Goal: Task Accomplishment & Management: Complete application form

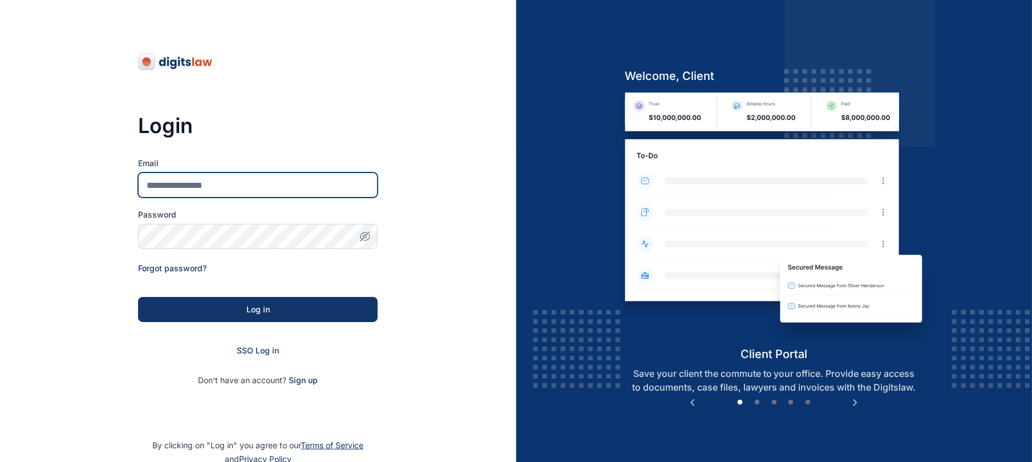
click at [313, 189] on input "Email" at bounding box center [258, 184] width 240 height 25
type input "**********"
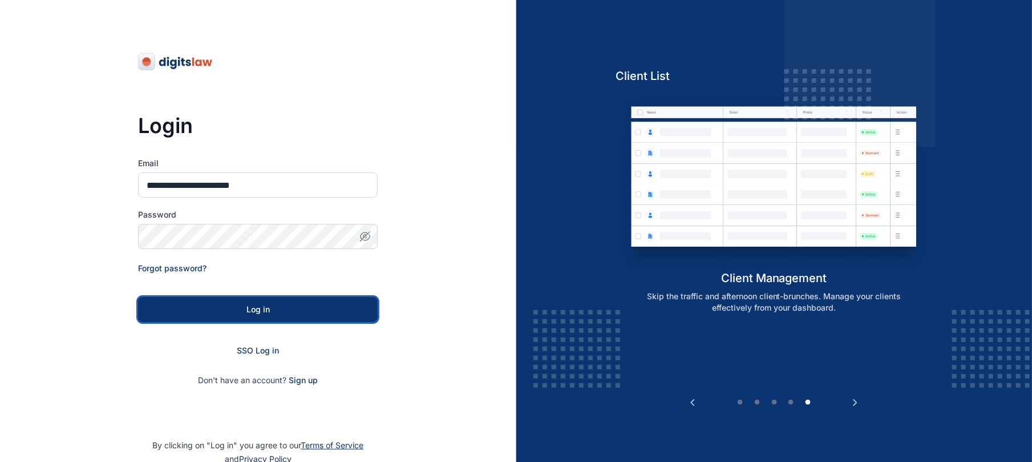
click at [296, 298] on button "Log in" at bounding box center [258, 309] width 240 height 25
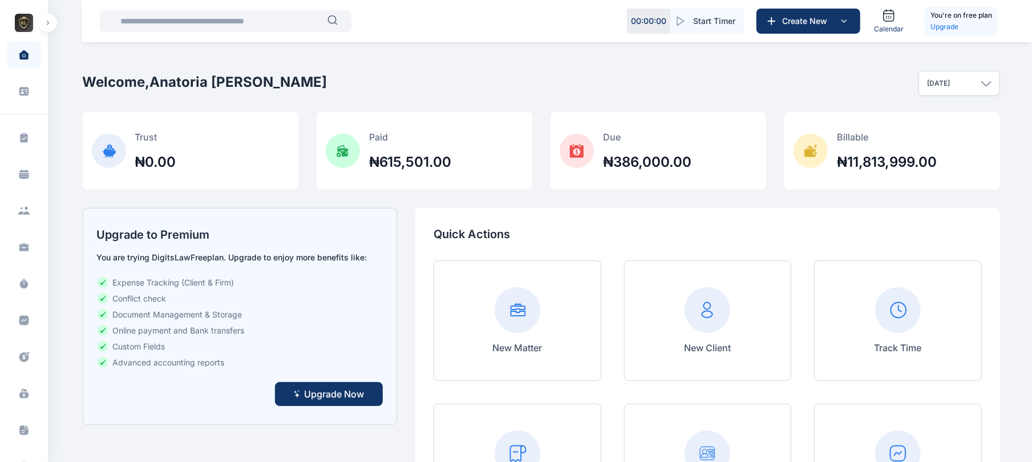
click at [44, 22] on button "button" at bounding box center [48, 23] width 18 height 18
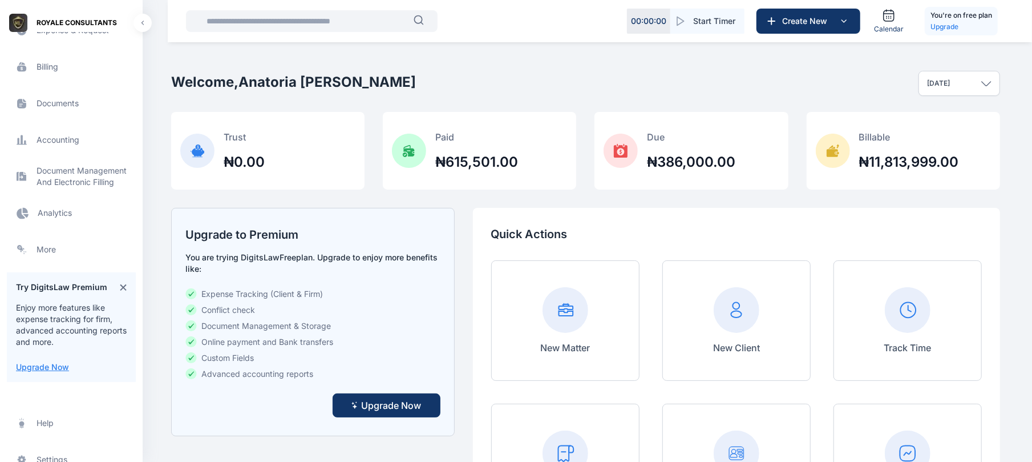
scroll to position [367, 0]
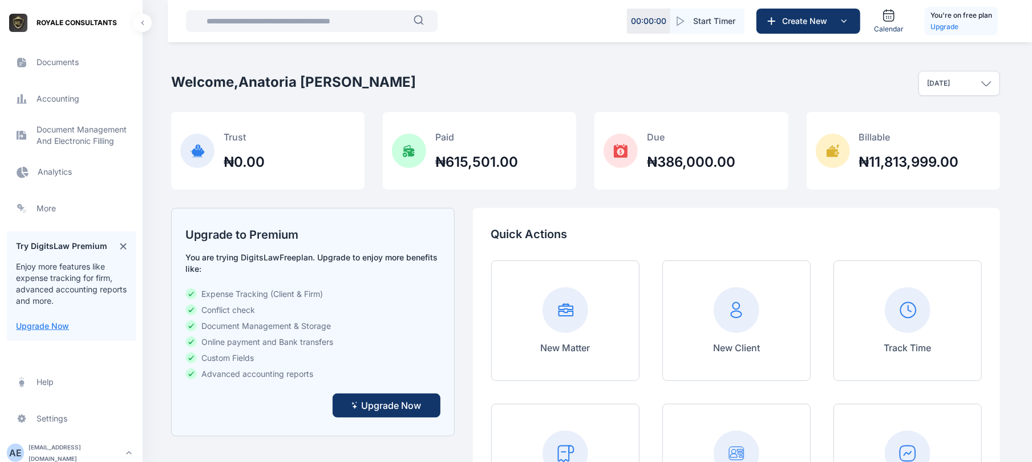
click at [62, 171] on span "Analytics Analytics Analytics" at bounding box center [71, 171] width 129 height 27
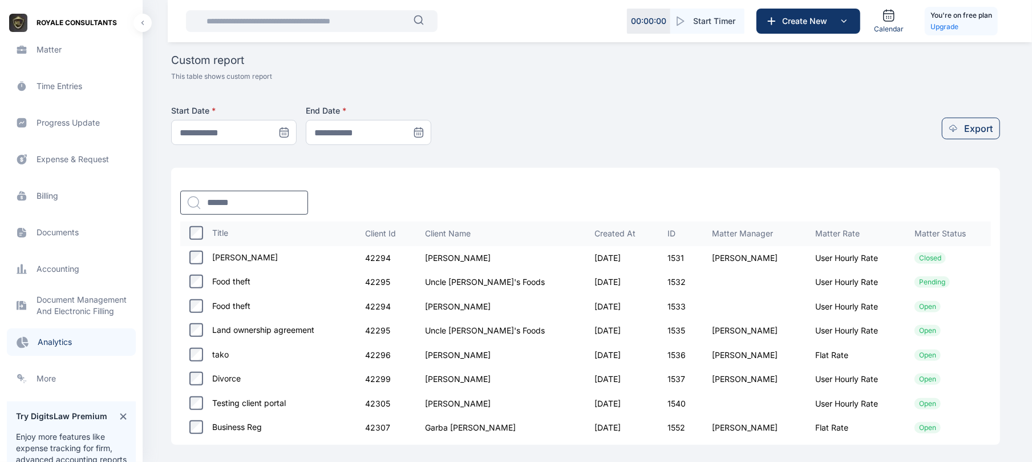
scroll to position [342, 0]
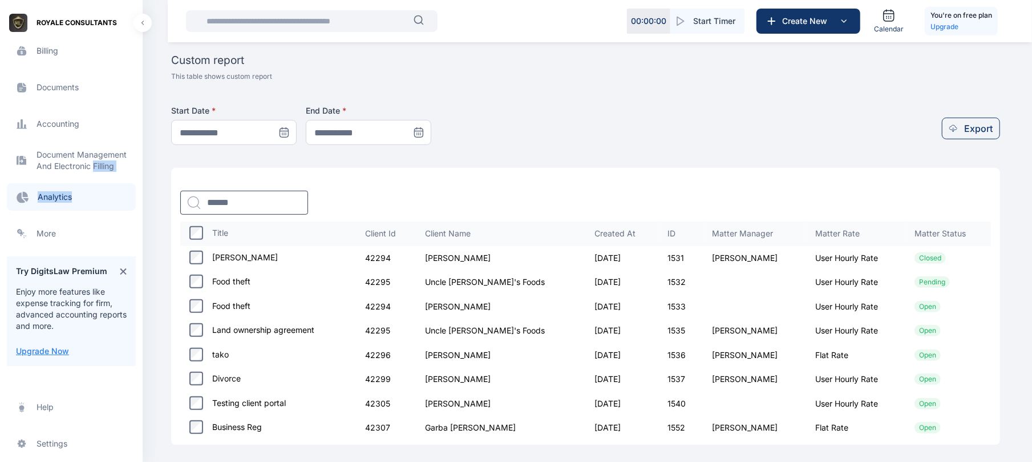
drag, startPoint x: 86, startPoint y: 180, endPoint x: 96, endPoint y: 165, distance: 18.5
click at [96, 165] on div "Task Management task management task management Calendar calendar calendar Clie…" at bounding box center [71, 9] width 129 height 475
click at [96, 165] on span "Electronic Filling And Document management Document Management And Electronic F…" at bounding box center [71, 160] width 129 height 27
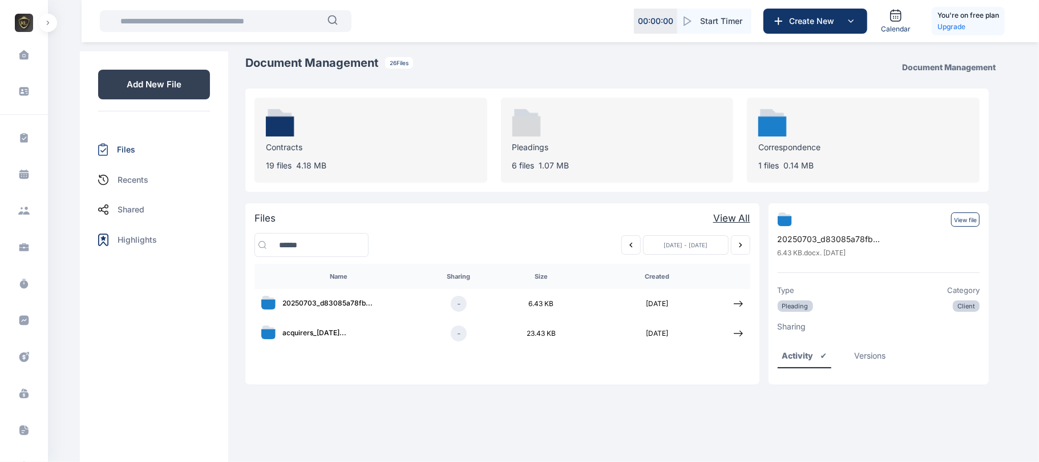
click at [968, 60] on div "Document Management" at bounding box center [952, 67] width 110 height 25
click at [185, 84] on p "Add New File" at bounding box center [154, 85] width 112 height 30
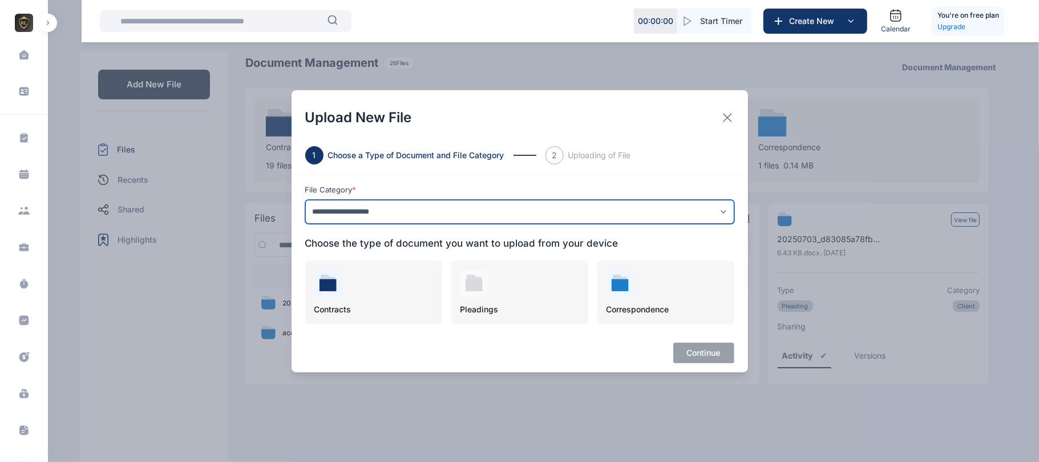
click at [536, 208] on select "**********" at bounding box center [519, 212] width 429 height 24
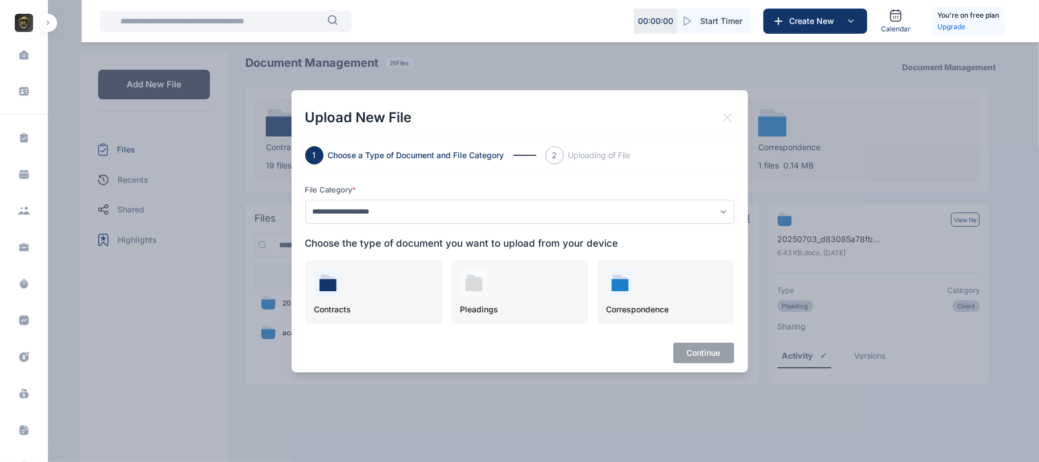
click at [722, 113] on icon at bounding box center [728, 118] width 14 height 14
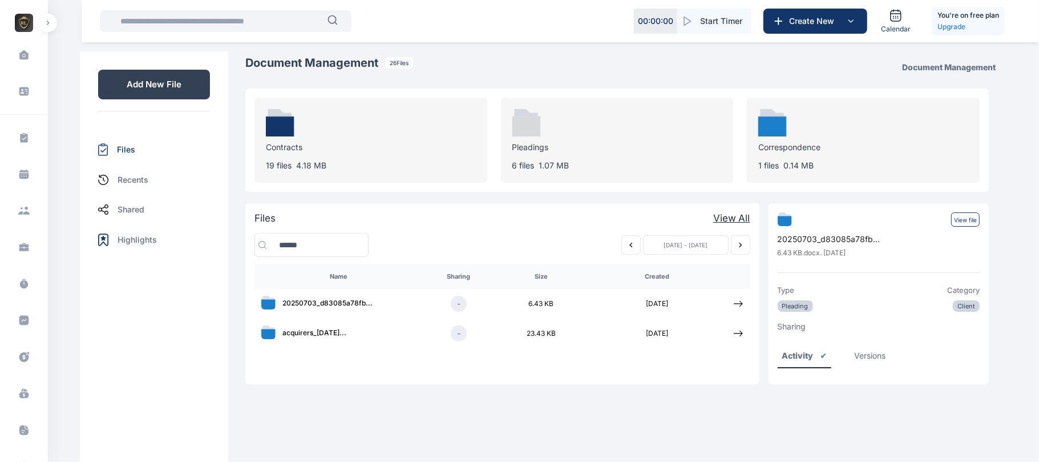
click at [300, 144] on p "Contracts" at bounding box center [371, 146] width 210 height 11
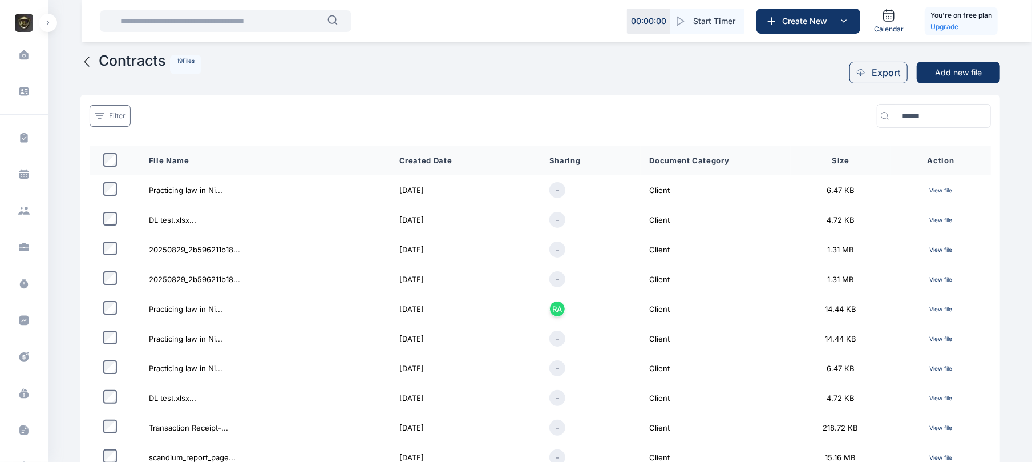
click at [954, 215] on p "View file" at bounding box center [941, 219] width 82 height 13
click at [948, 220] on p "View file" at bounding box center [941, 219] width 82 height 13
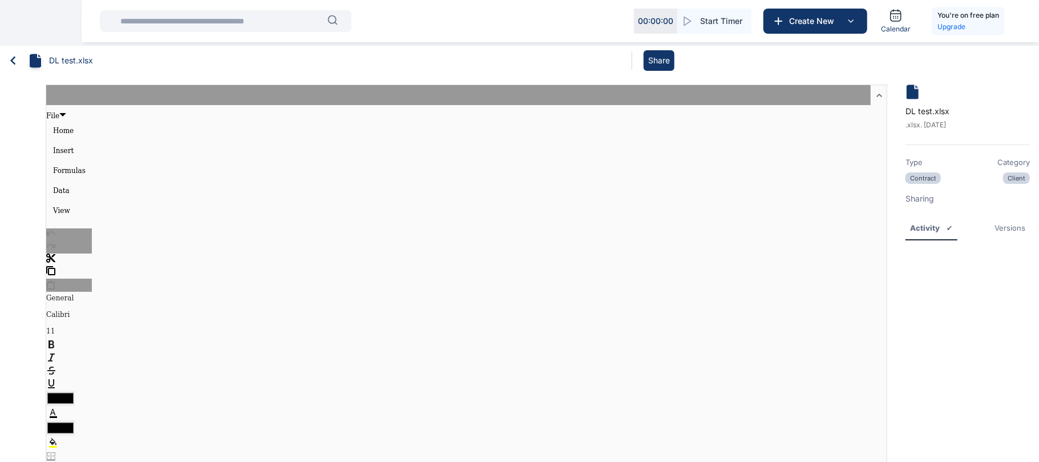
type textarea "********"
click at [17, 46] on nav "DL test.xlsx Share" at bounding box center [516, 61] width 1032 height 30
click at [11, 60] on icon at bounding box center [12, 60] width 5 height 9
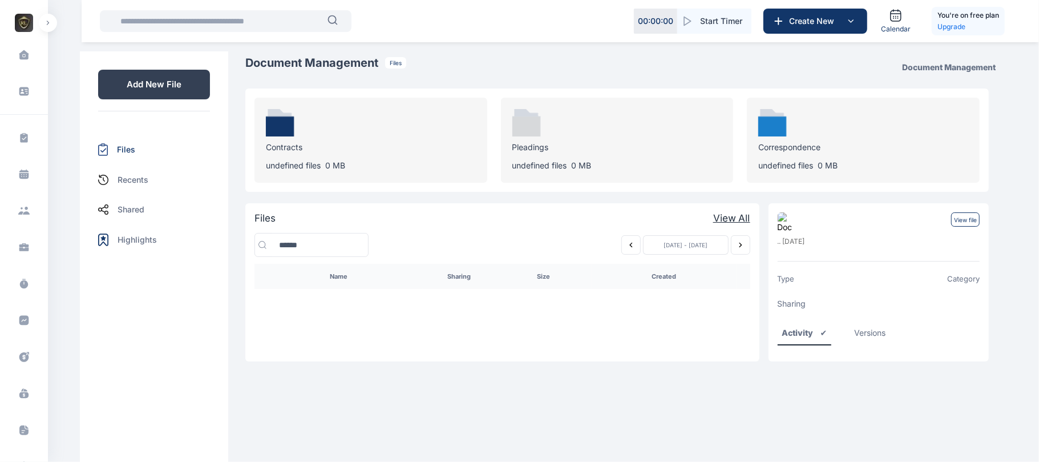
click at [395, 154] on div "Contracts undefined files 0 MB" at bounding box center [370, 140] width 233 height 85
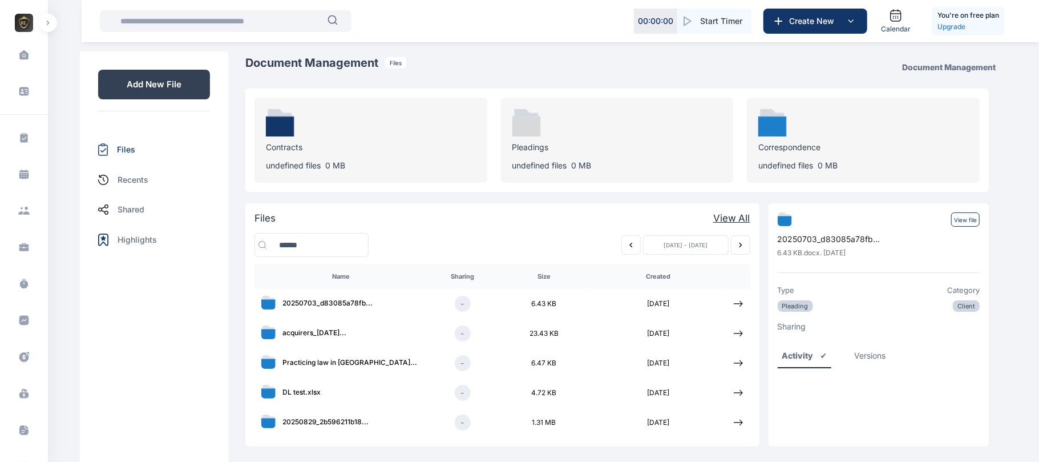
click at [363, 149] on p "Contracts" at bounding box center [371, 146] width 210 height 11
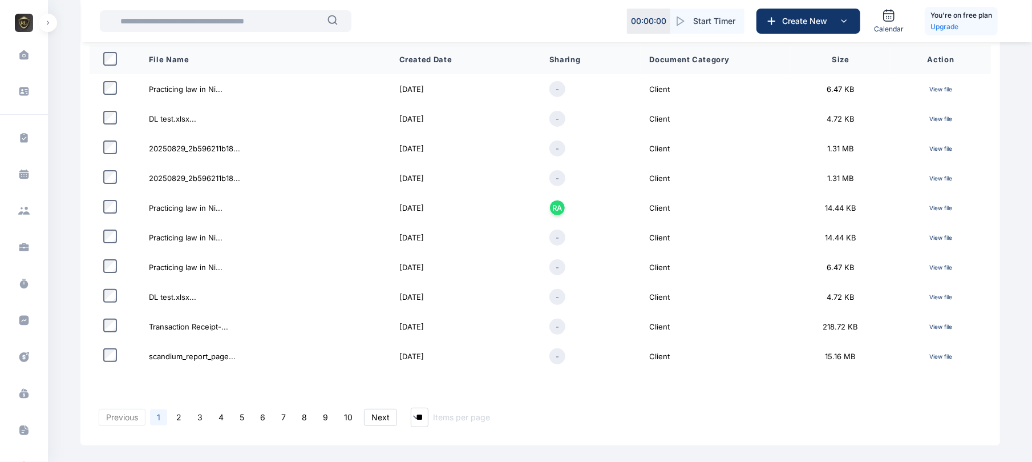
scroll to position [103, 0]
click at [948, 297] on p "View file" at bounding box center [941, 294] width 82 height 13
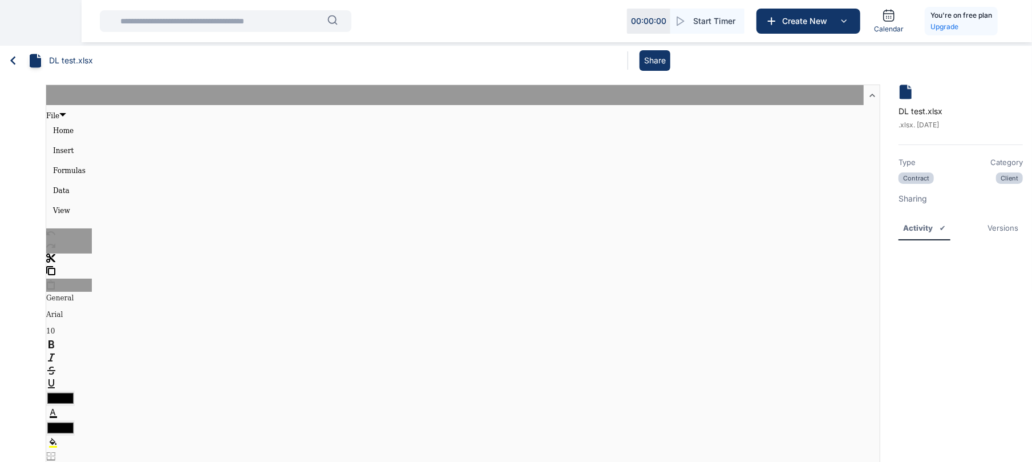
type textarea "********"
click at [13, 67] on icon at bounding box center [13, 60] width 17 height 17
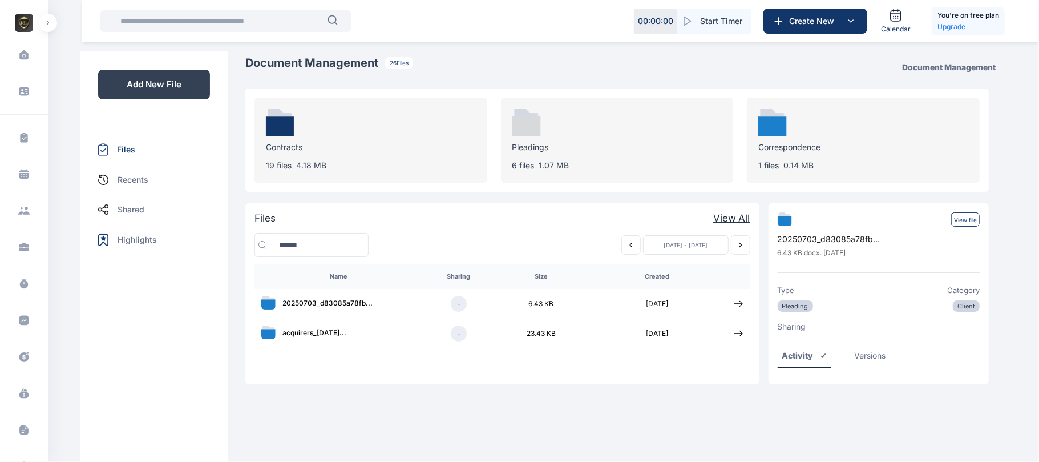
click at [636, 167] on div "6 files 1.07 MB" at bounding box center [617, 165] width 210 height 11
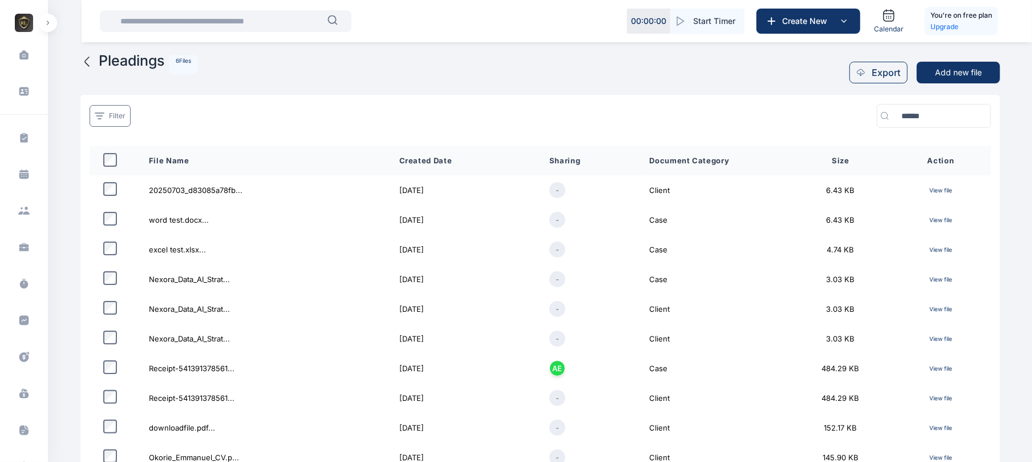
click at [89, 69] on link at bounding box center [87, 69] width 14 height 29
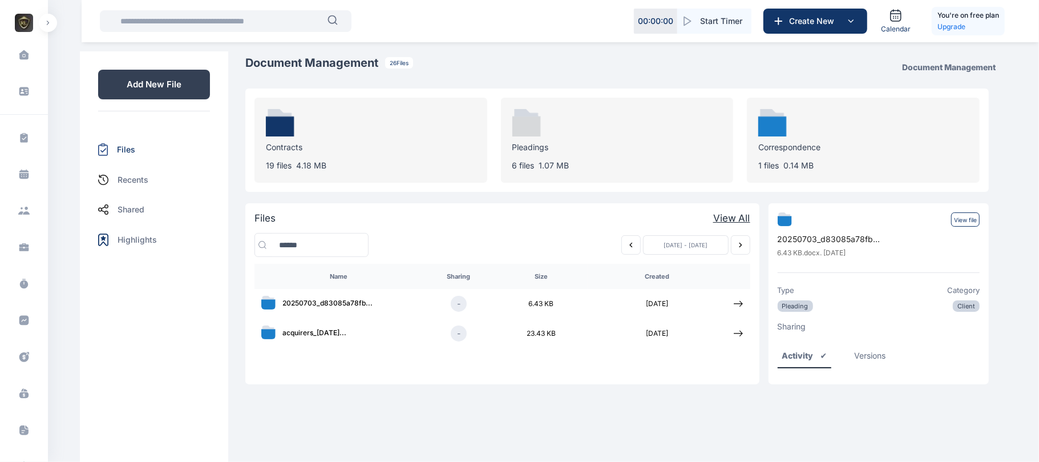
click at [46, 23] on icon "button" at bounding box center [47, 23] width 3 height 5
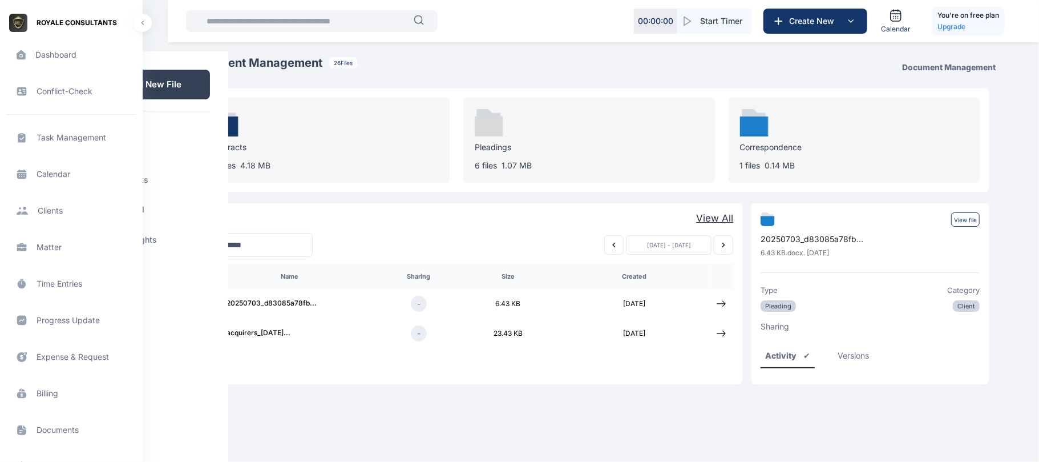
click at [336, 136] on div "Contracts 19 files 4.18 MB" at bounding box center [324, 140] width 251 height 85
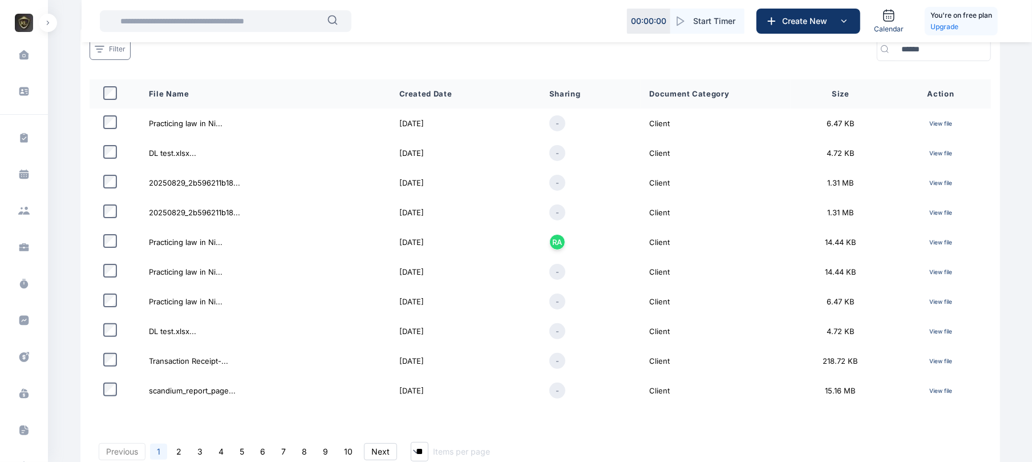
scroll to position [103, 0]
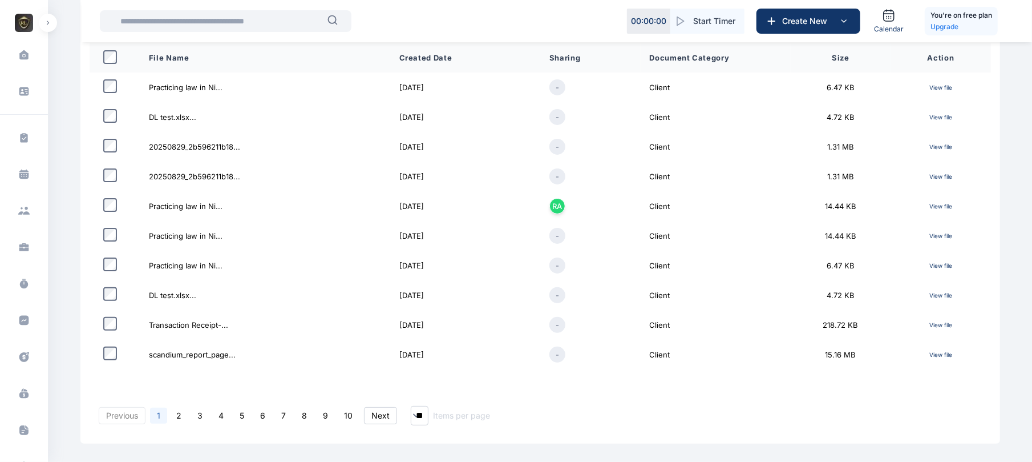
click at [941, 81] on p "View file" at bounding box center [941, 86] width 82 height 13
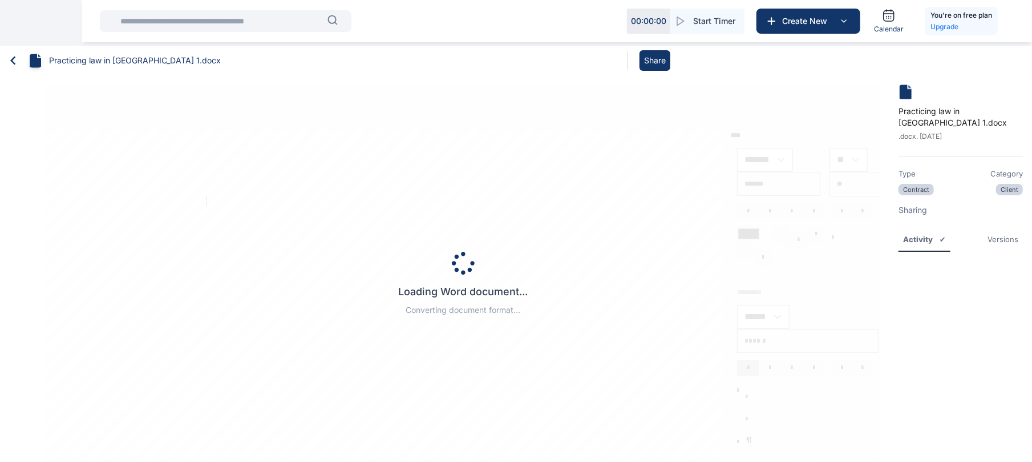
type input "*****"
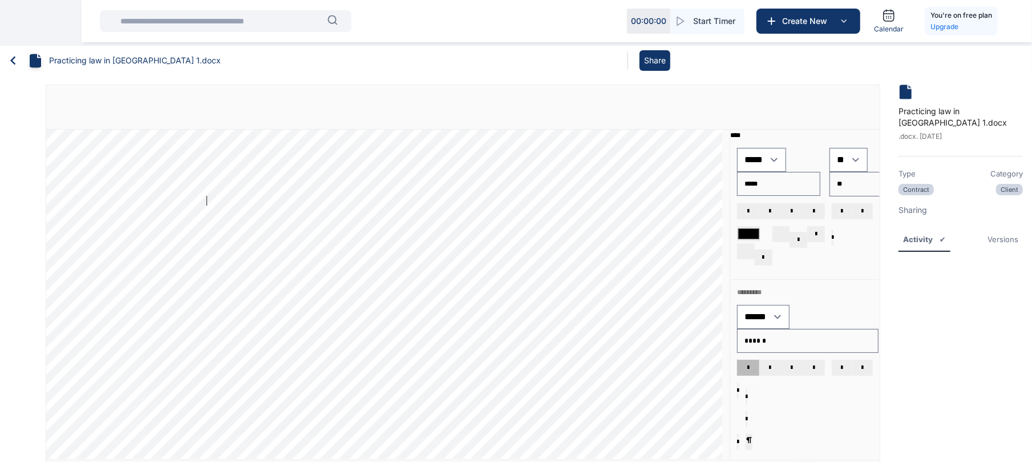
click at [14, 63] on icon at bounding box center [12, 60] width 5 height 9
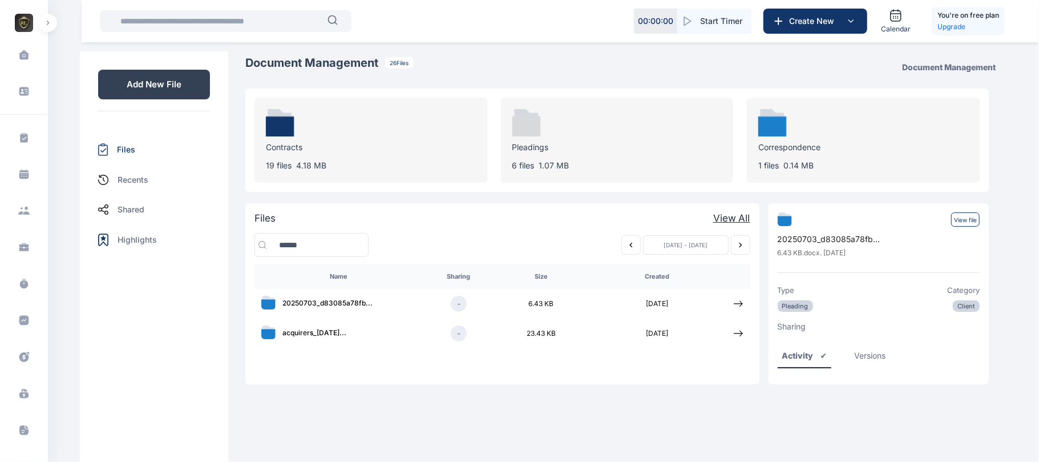
click at [270, 173] on div "Contracts 19 files 4.18 MB" at bounding box center [370, 140] width 233 height 85
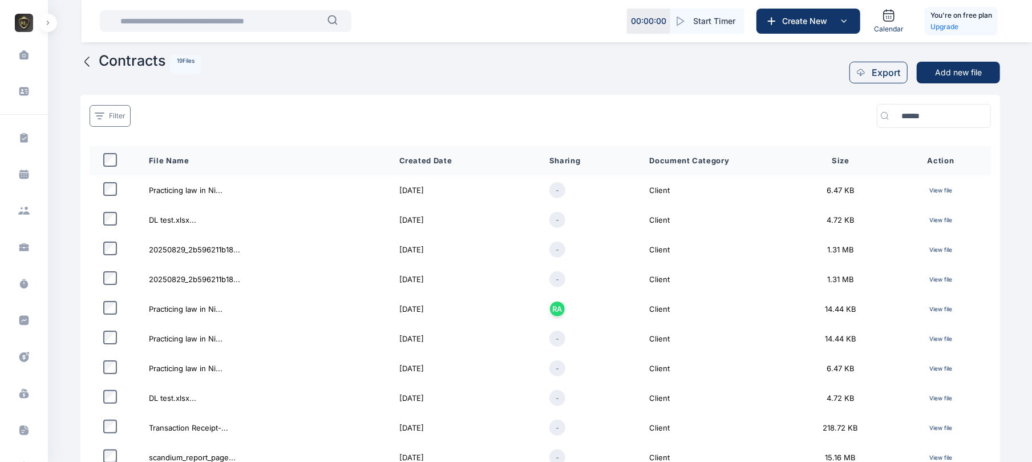
click at [946, 252] on p "View file" at bounding box center [941, 248] width 82 height 13
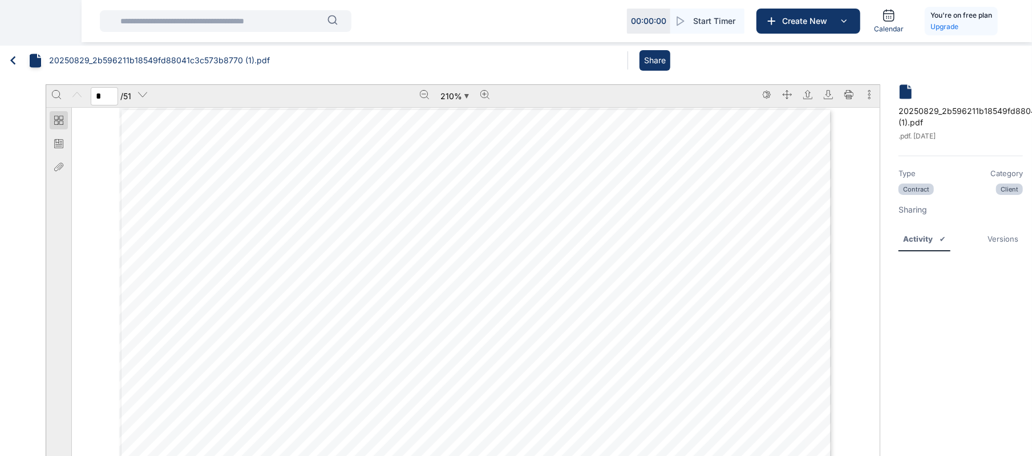
click at [13, 58] on icon at bounding box center [12, 60] width 5 height 9
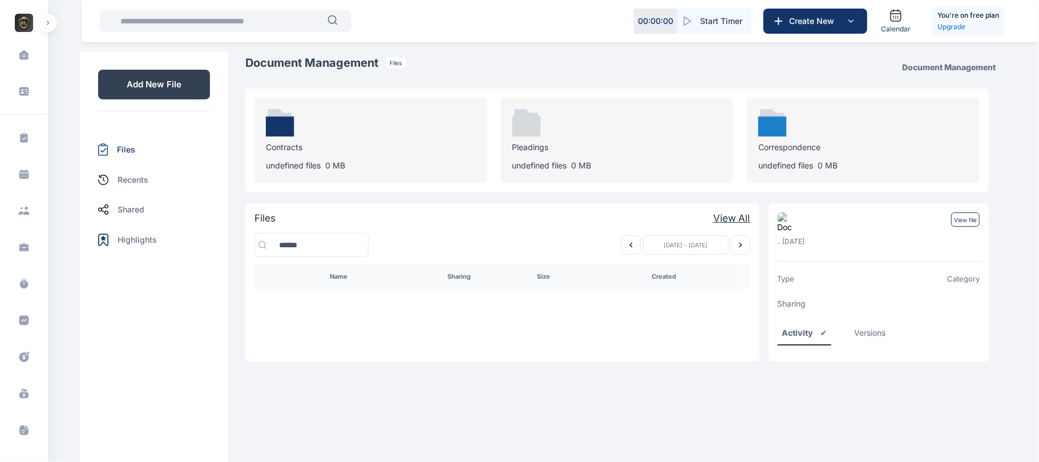
click at [48, 19] on button "button" at bounding box center [48, 23] width 18 height 18
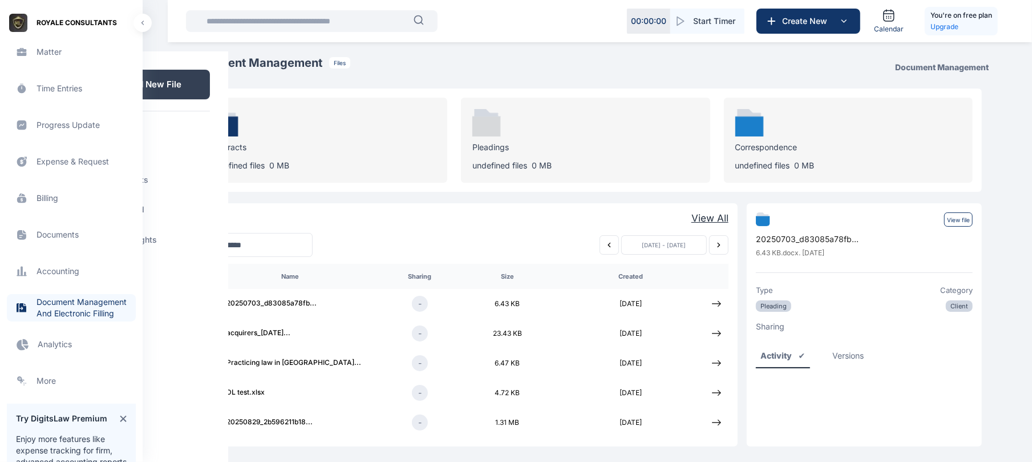
scroll to position [370, 0]
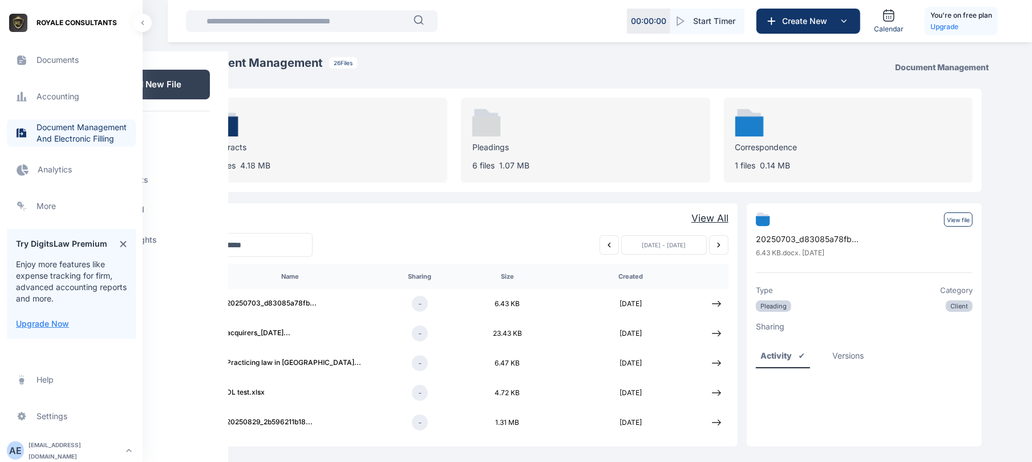
click at [51, 180] on span "Analytics Analytics Analytics" at bounding box center [71, 169] width 129 height 27
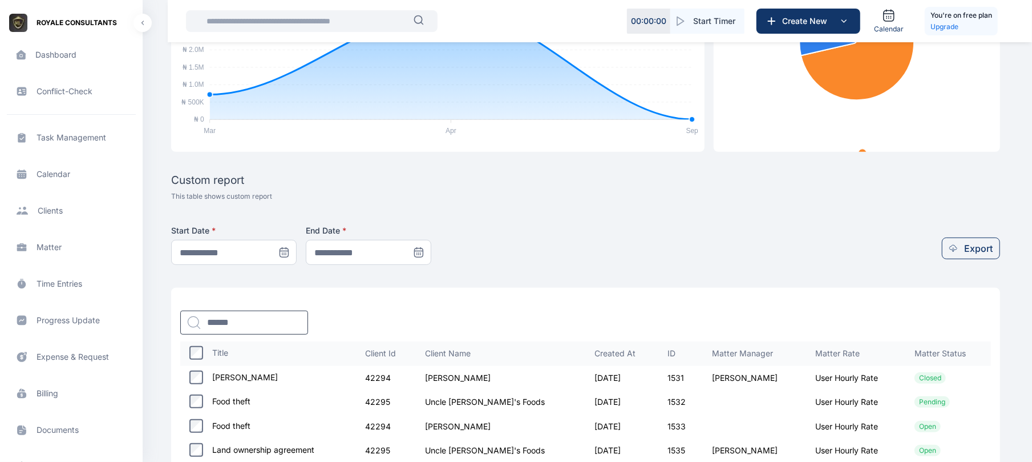
scroll to position [406, 0]
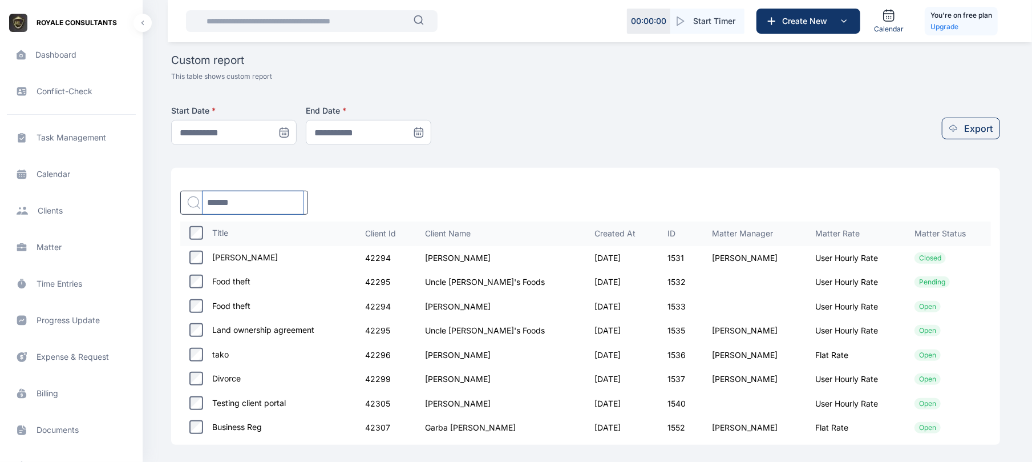
click at [260, 197] on input "text" at bounding box center [253, 202] width 100 height 23
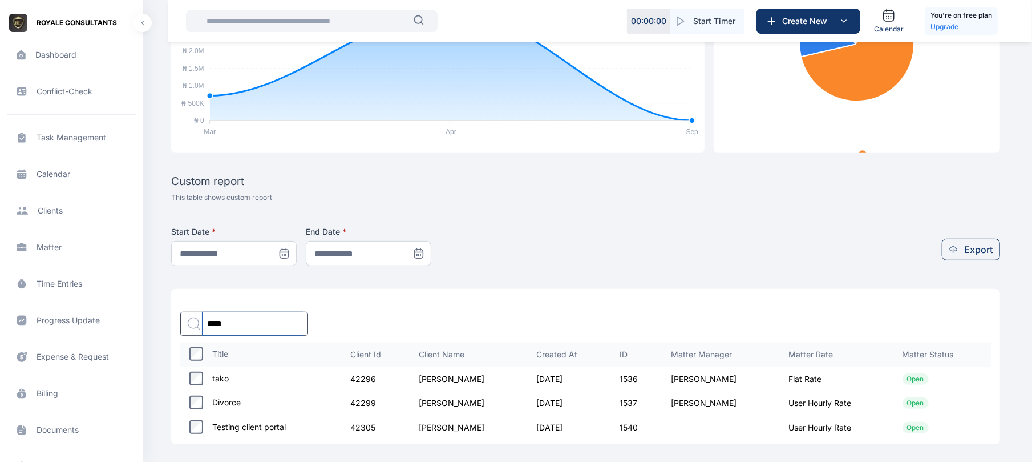
type input "****"
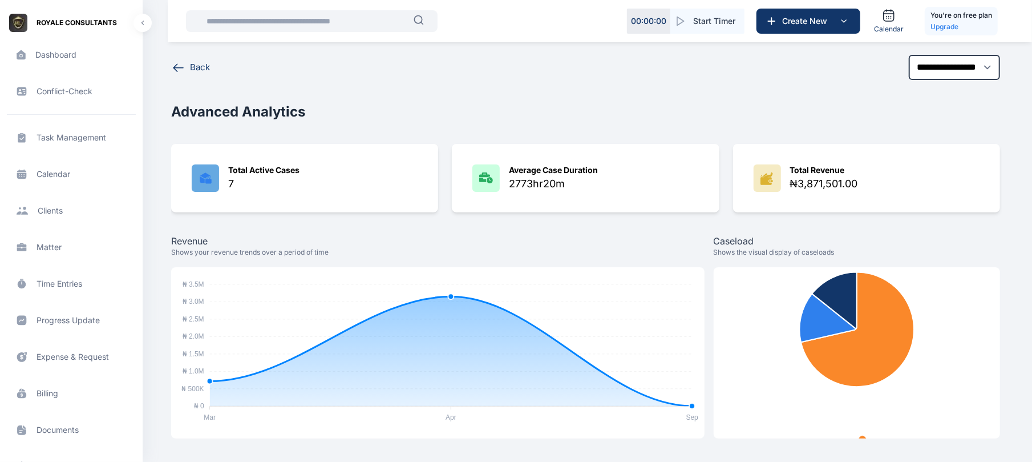
click at [685, 114] on div "Advanced Analytics" at bounding box center [585, 112] width 829 height 18
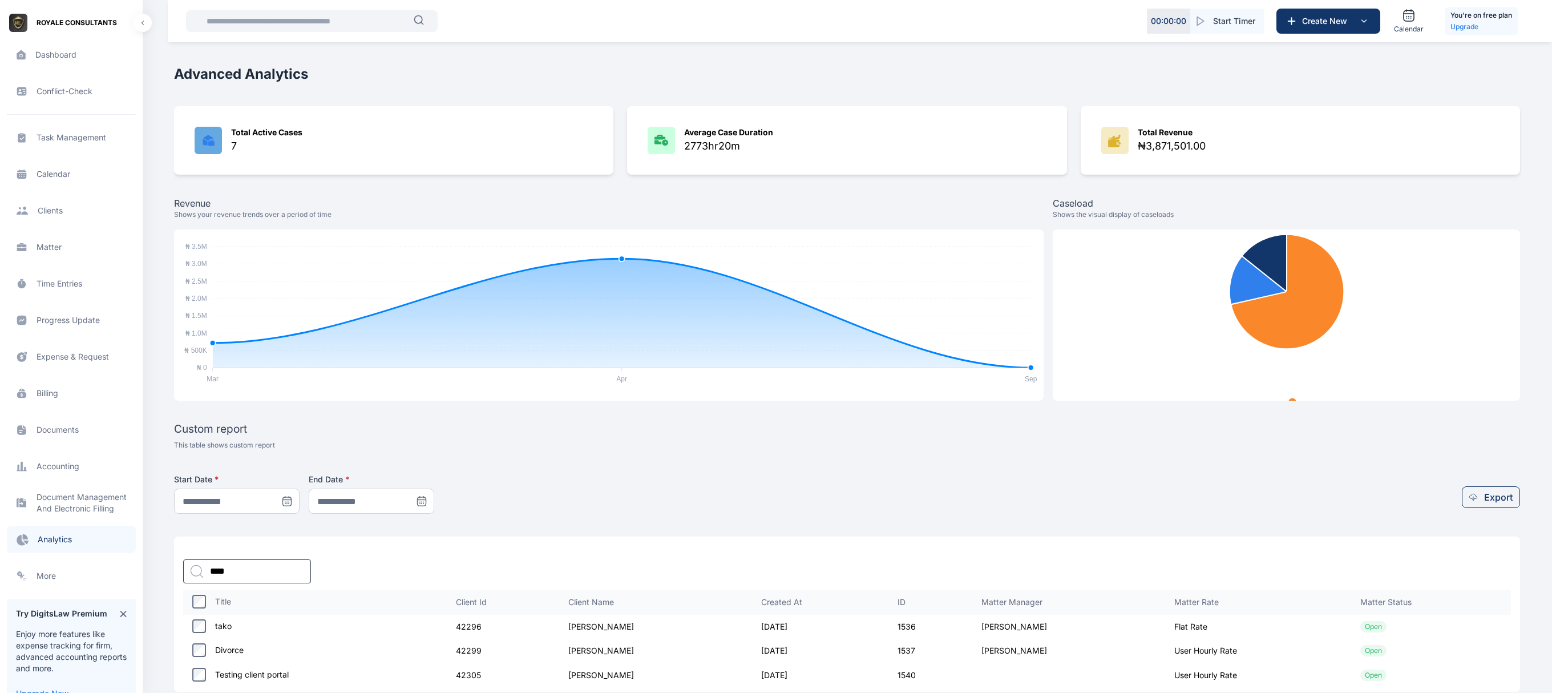
scroll to position [56, 0]
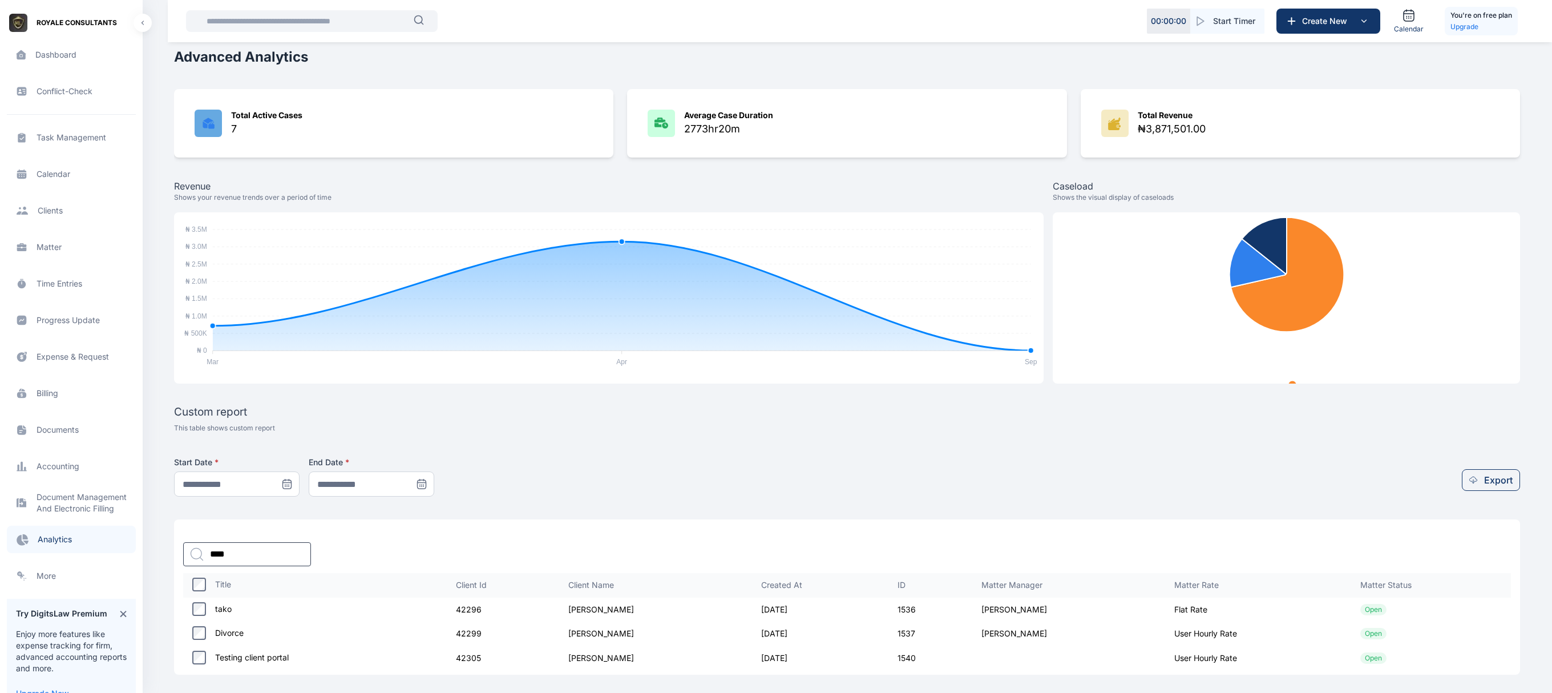
click at [56, 246] on span "Matter matter matter" at bounding box center [71, 246] width 129 height 27
click at [44, 252] on span "Matter matter matter" at bounding box center [71, 246] width 129 height 27
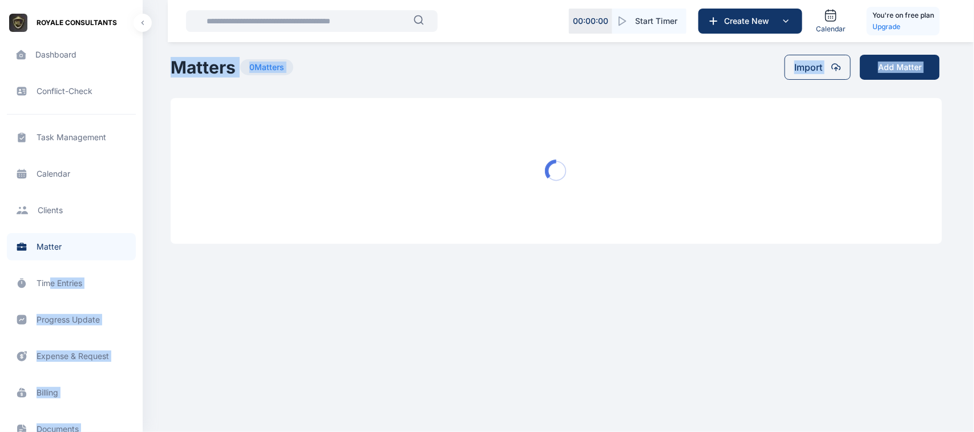
click at [417, 140] on div "ROYALE CONSULTANTS Dashboard dashboard dashboard Conflict-Check conflict-check …" at bounding box center [487, 131] width 974 height 262
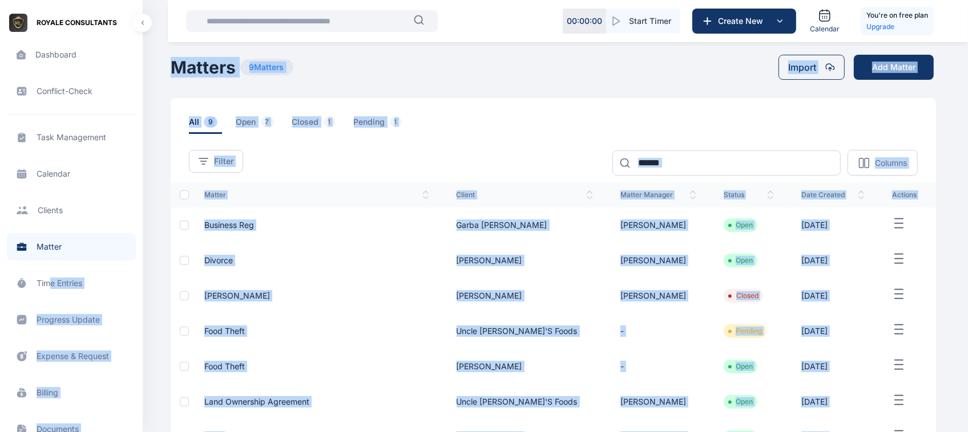
click at [868, 119] on div "all 9 open 7 closed 1 pending 1" at bounding box center [562, 125] width 747 height 18
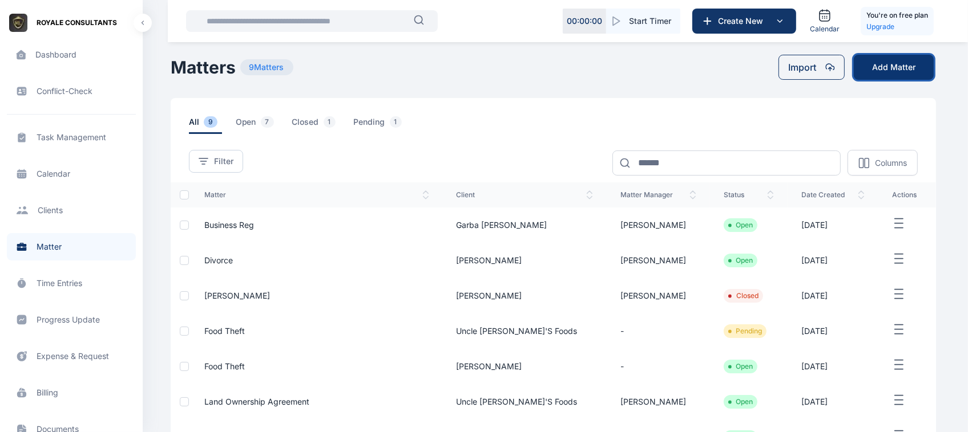
click at [881, 75] on button "Add Matter" at bounding box center [893, 67] width 80 height 25
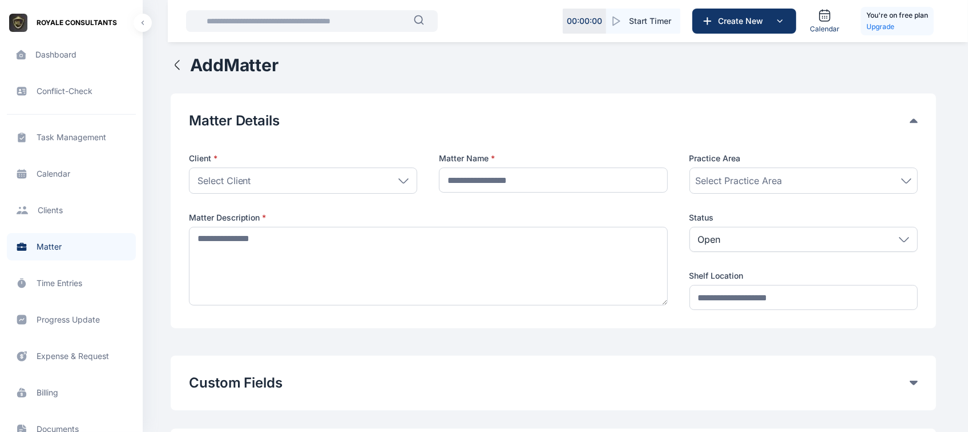
click at [786, 189] on div "Select Practice Area" at bounding box center [803, 181] width 228 height 26
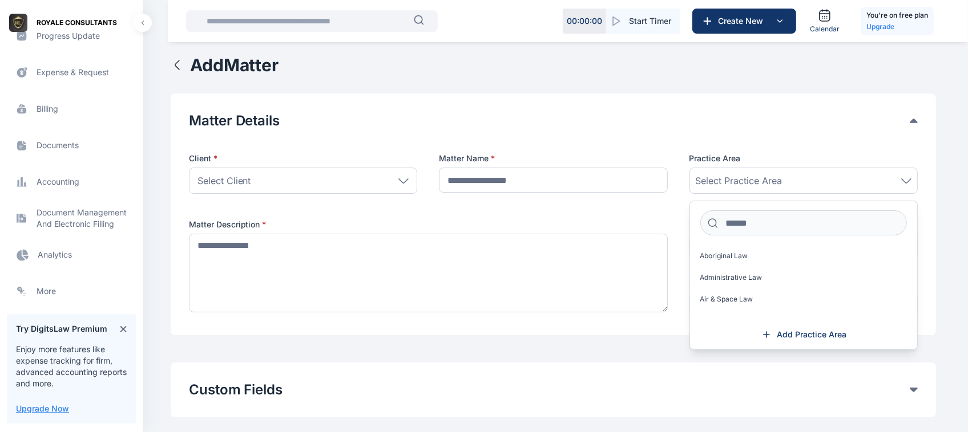
scroll to position [398, 0]
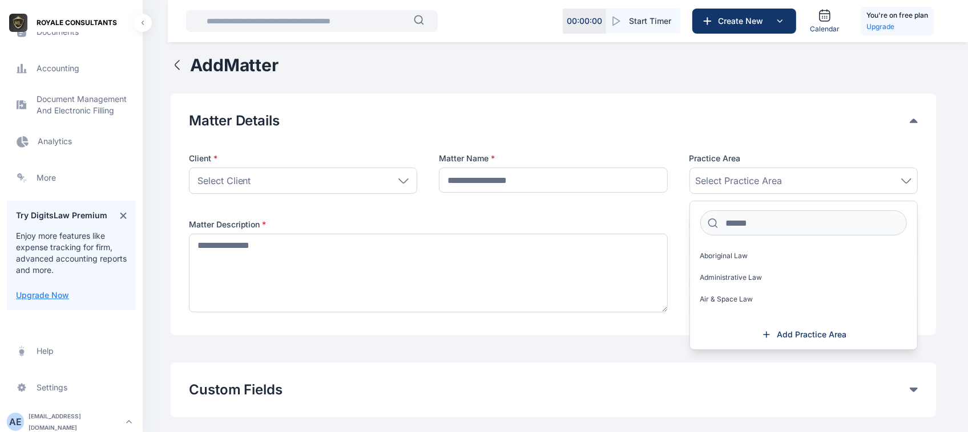
click at [47, 149] on span "Analytics Analytics Analytics" at bounding box center [71, 141] width 129 height 27
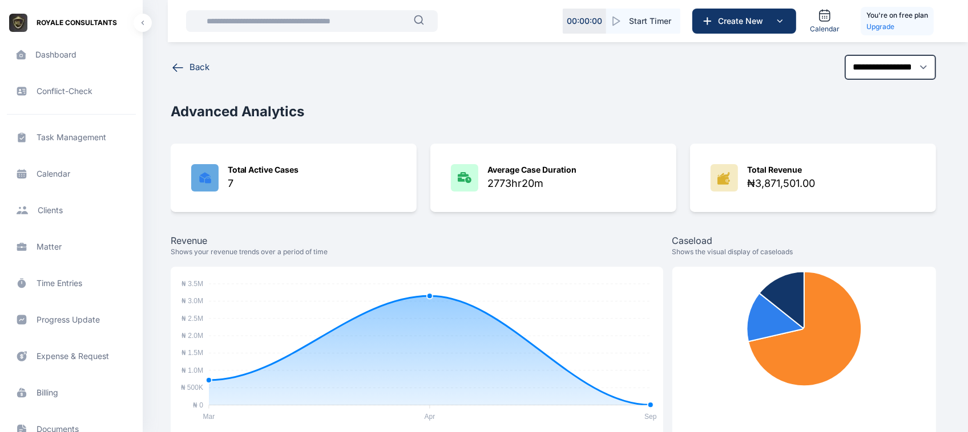
click at [38, 246] on span "Matter matter matter" at bounding box center [71, 246] width 129 height 27
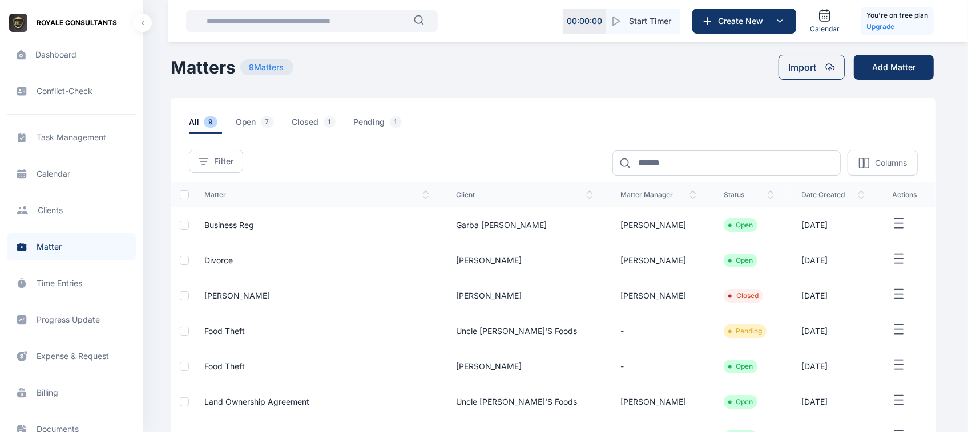
click at [892, 217] on icon "button" at bounding box center [899, 224] width 14 height 14
click at [854, 208] on td "01/09/2025" at bounding box center [832, 225] width 91 height 35
click at [868, 70] on button "Add Matter" at bounding box center [893, 67] width 80 height 25
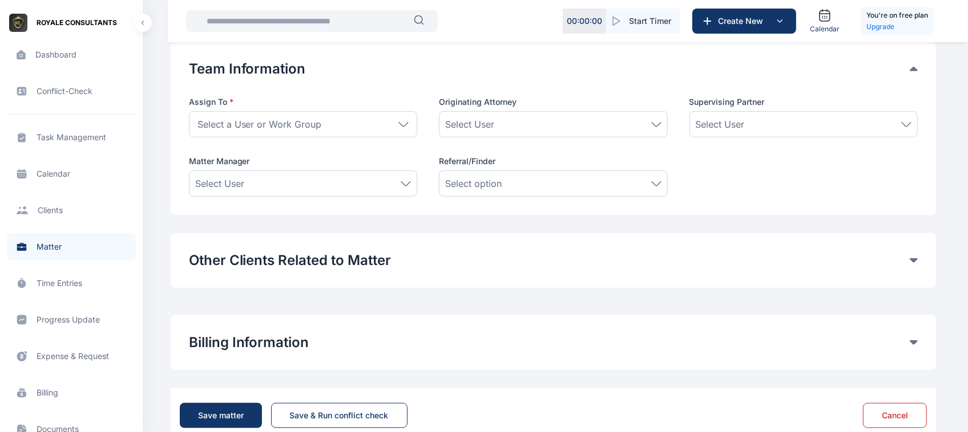
scroll to position [475, 0]
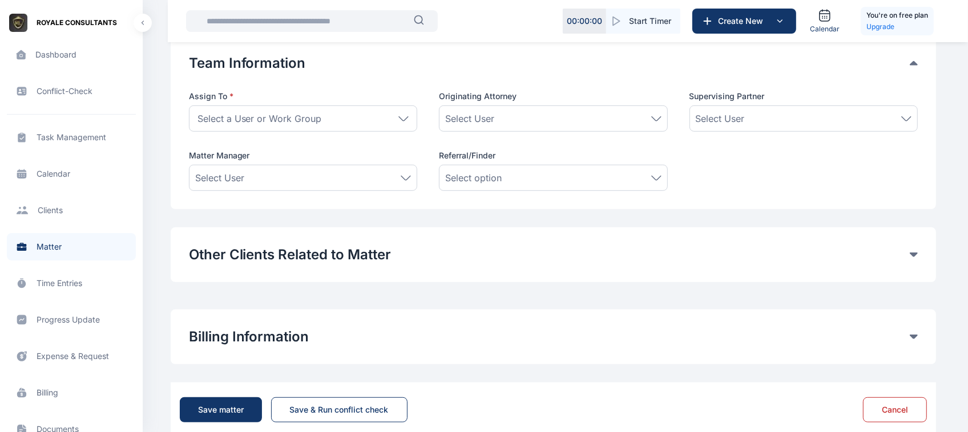
click at [586, 346] on button "Billing Information" at bounding box center [549, 337] width 721 height 18
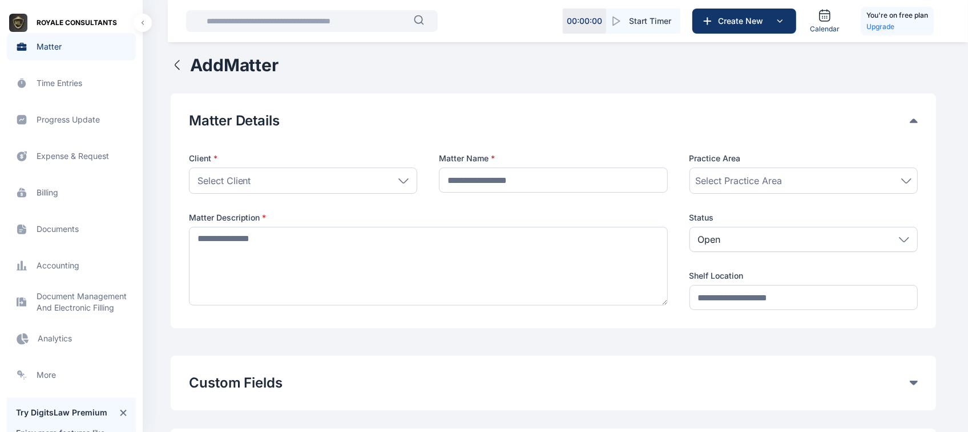
scroll to position [214, 0]
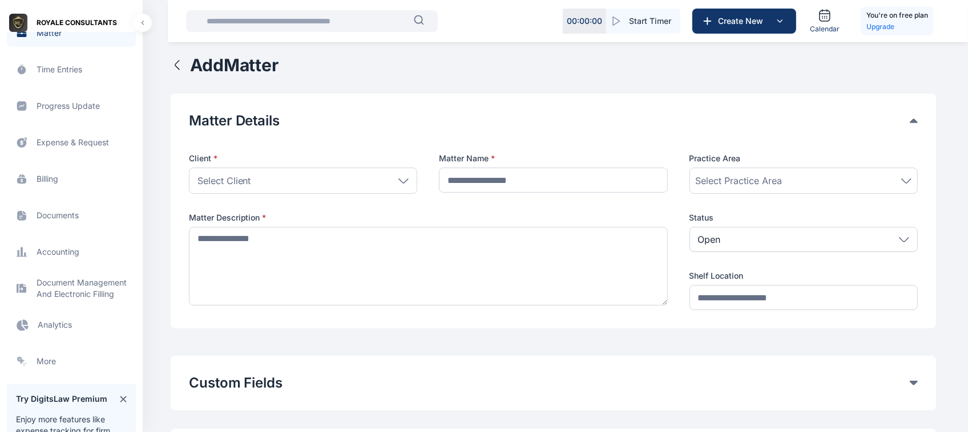
click at [48, 326] on span "Analytics Analytics Analytics" at bounding box center [71, 324] width 129 height 27
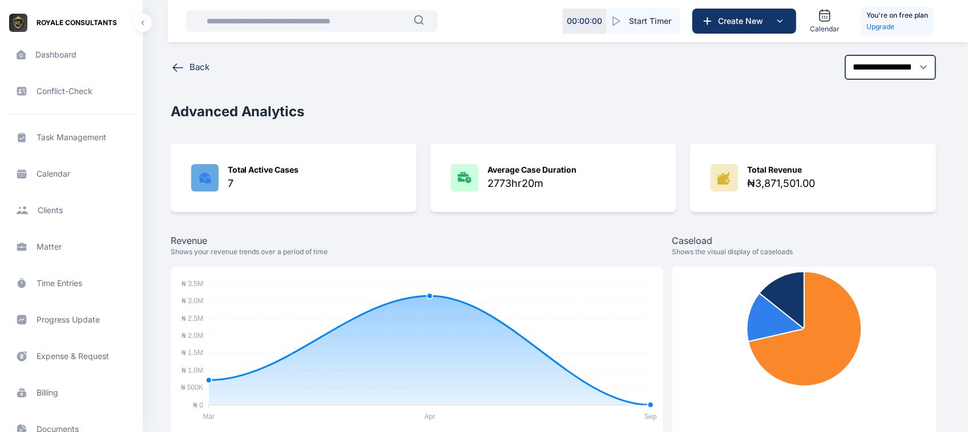
click at [43, 256] on span "Matter matter matter" at bounding box center [71, 246] width 129 height 27
click at [43, 248] on span "Matter matter matter" at bounding box center [71, 246] width 129 height 27
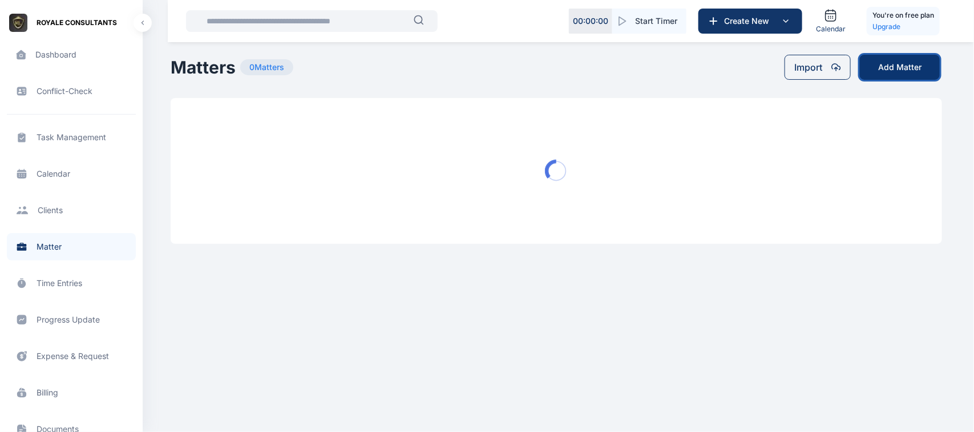
click at [889, 66] on button "Add Matter" at bounding box center [900, 67] width 80 height 25
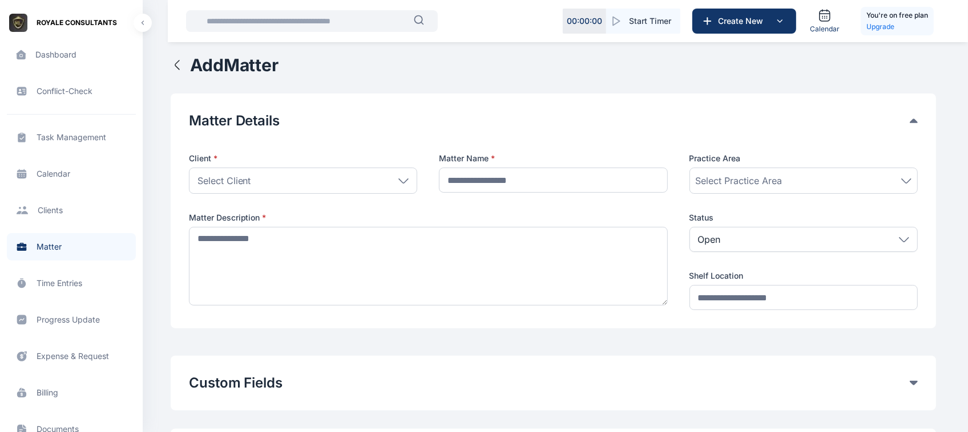
click at [793, 181] on div "Select Practice Area" at bounding box center [803, 181] width 216 height 14
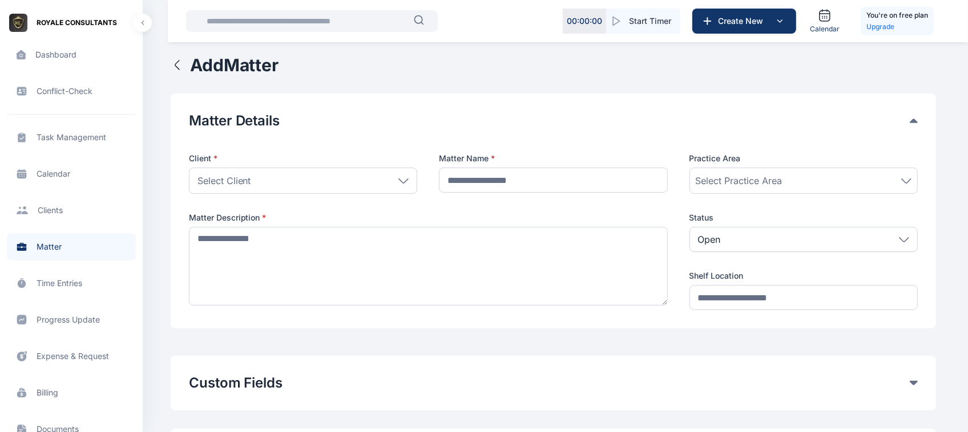
click at [783, 186] on div "Select Practice Area" at bounding box center [803, 181] width 216 height 14
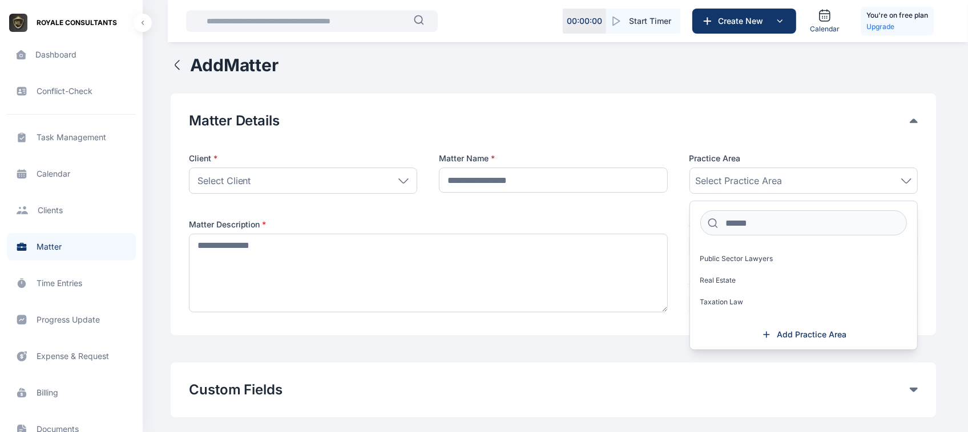
scroll to position [950, 0]
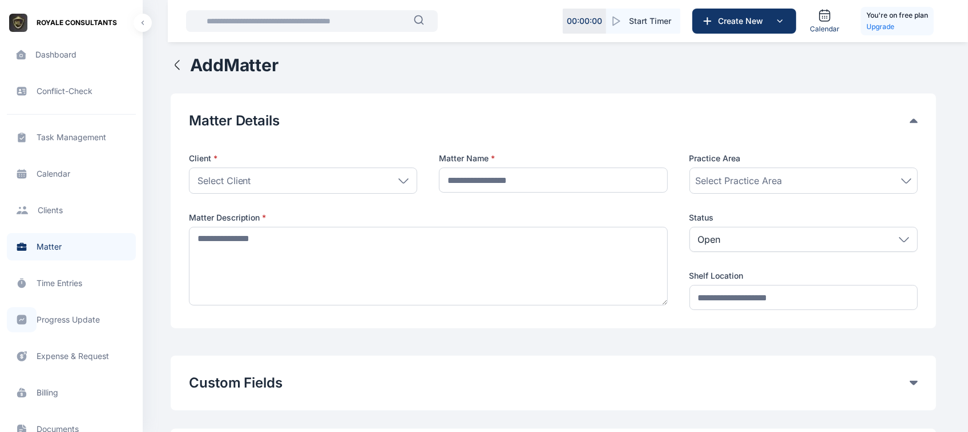
scroll to position [398, 0]
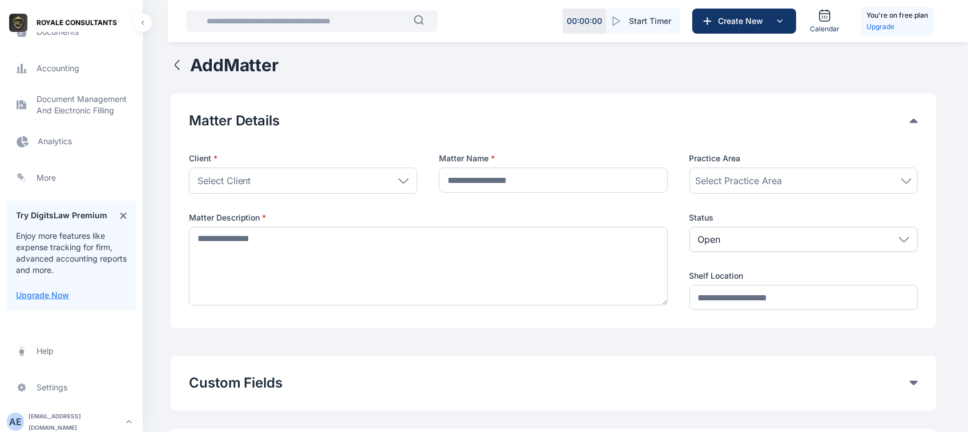
click at [51, 147] on span "Analytics Analytics Analytics" at bounding box center [71, 141] width 129 height 27
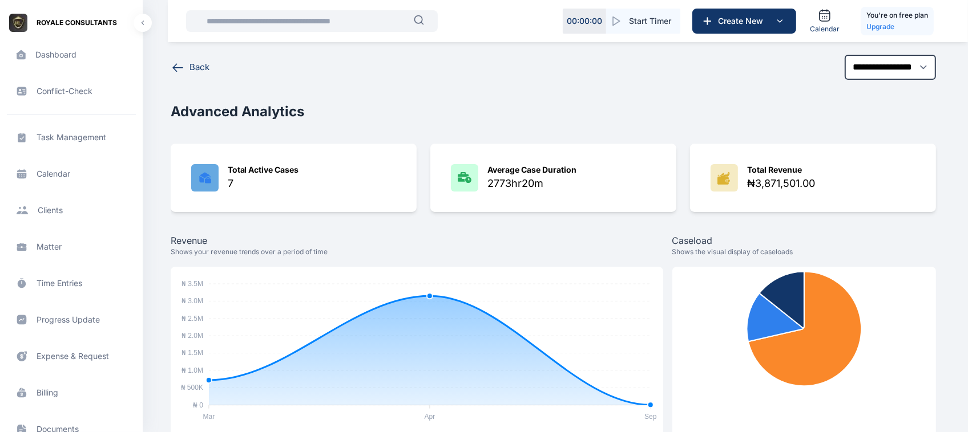
click at [47, 238] on span "Matter matter matter" at bounding box center [71, 246] width 129 height 27
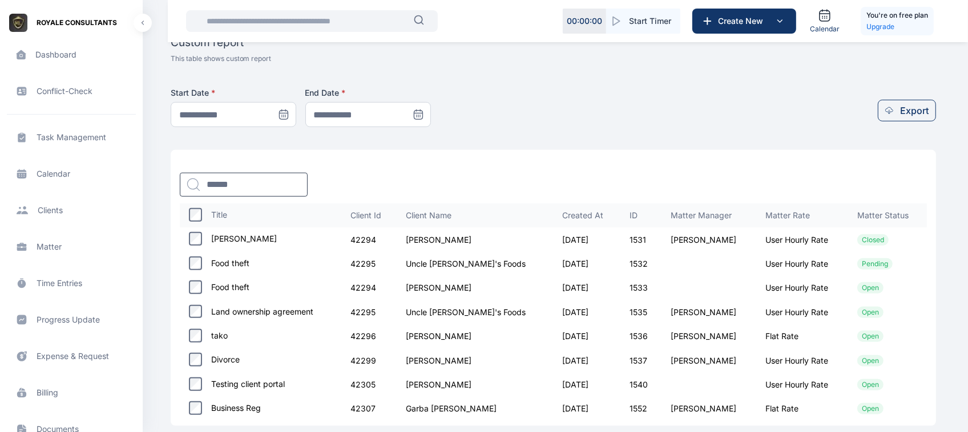
scroll to position [435, 0]
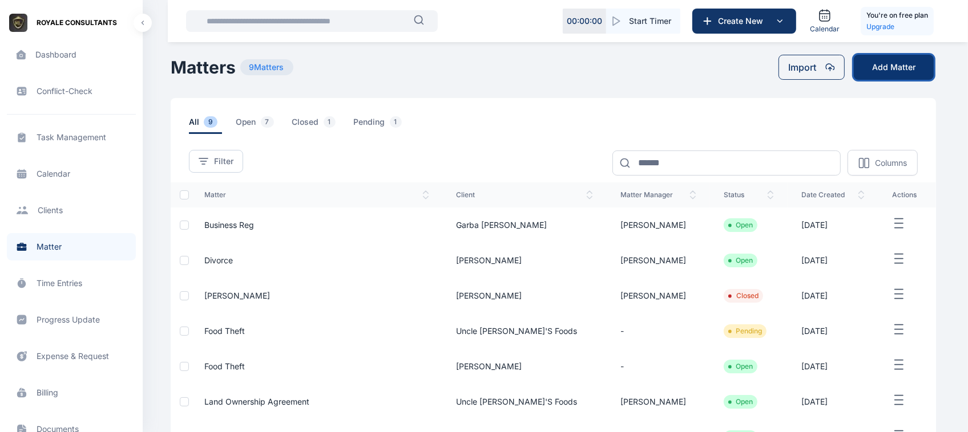
click at [897, 70] on button "Add Matter" at bounding box center [893, 67] width 80 height 25
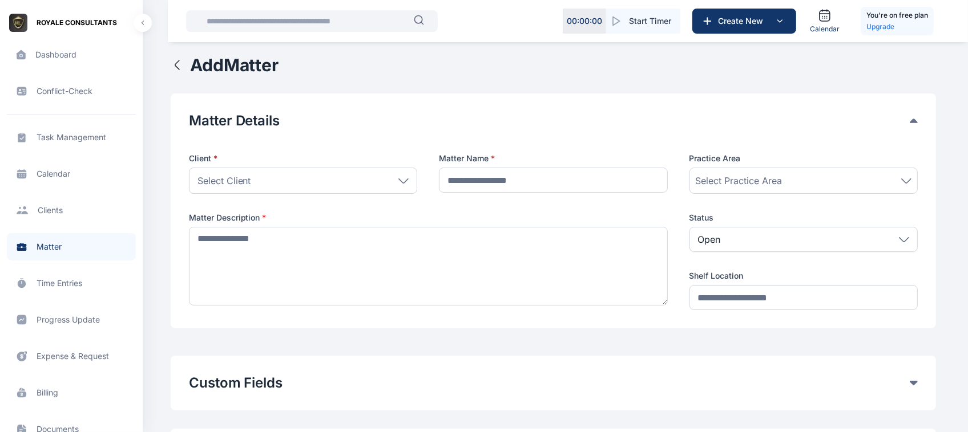
click at [63, 208] on span "Client clients clients" at bounding box center [71, 210] width 129 height 27
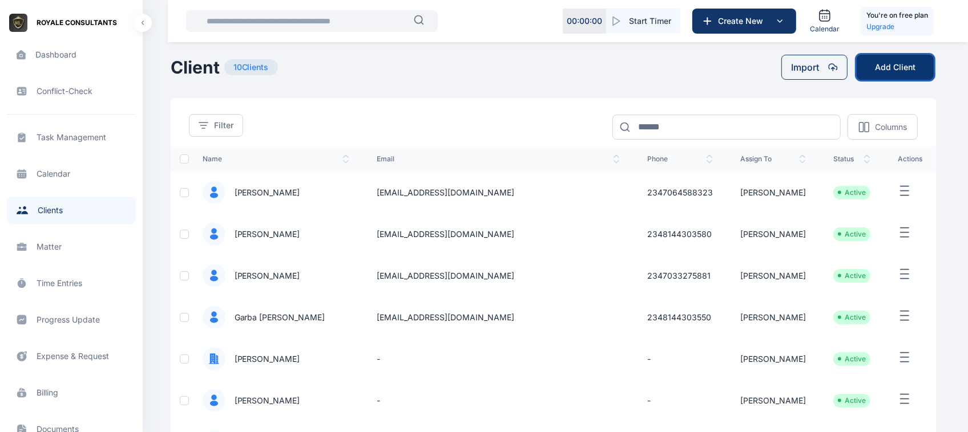
click at [902, 55] on button "Add Client" at bounding box center [894, 67] width 77 height 25
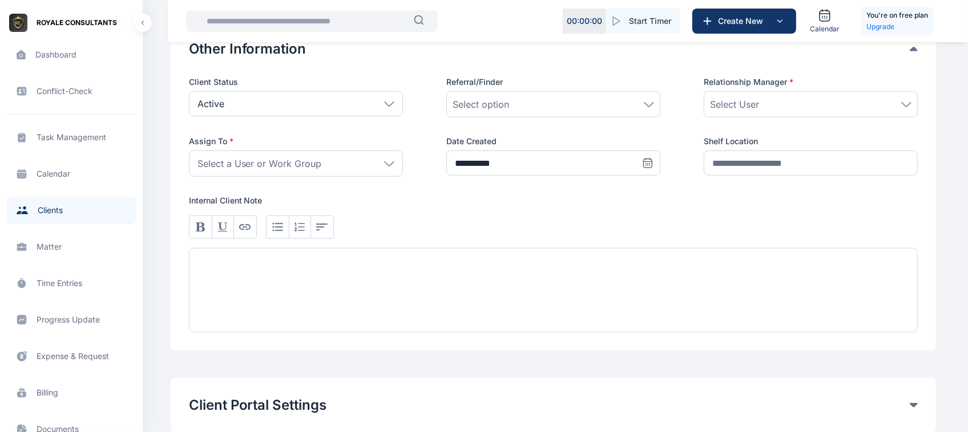
scroll to position [558, 0]
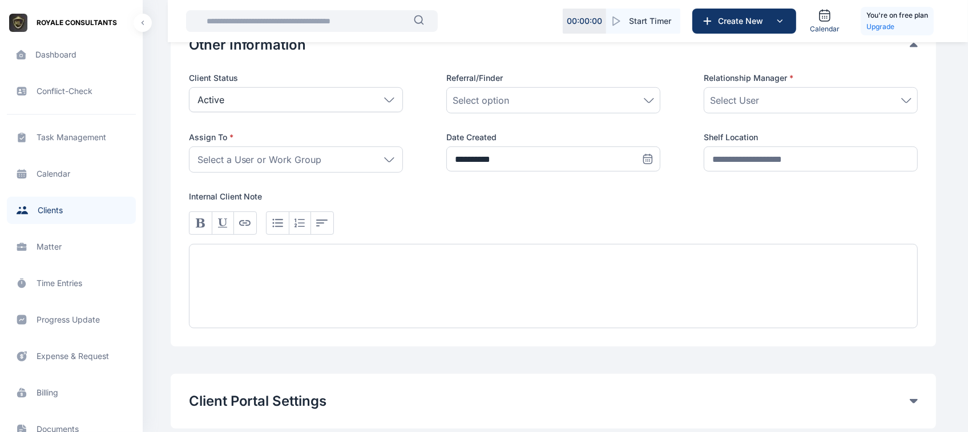
click at [354, 164] on div "Select a User or Work Group" at bounding box center [296, 160] width 214 height 26
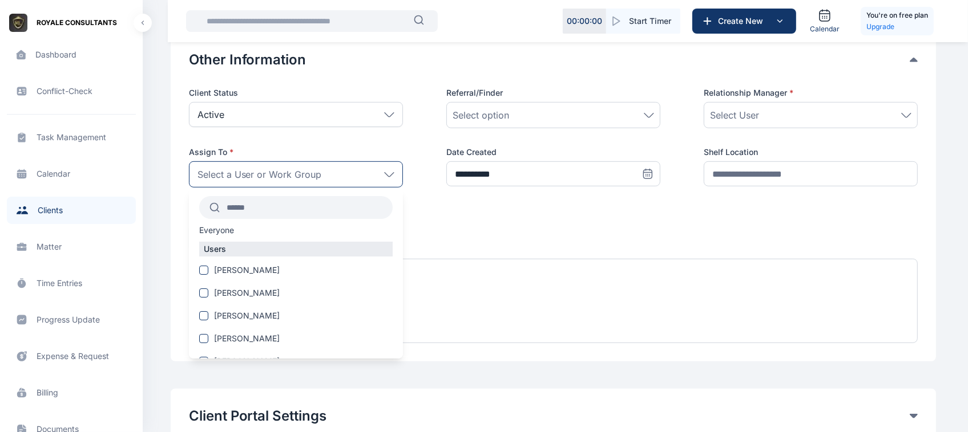
click at [354, 164] on div "Select a User or Work Group" at bounding box center [296, 174] width 214 height 26
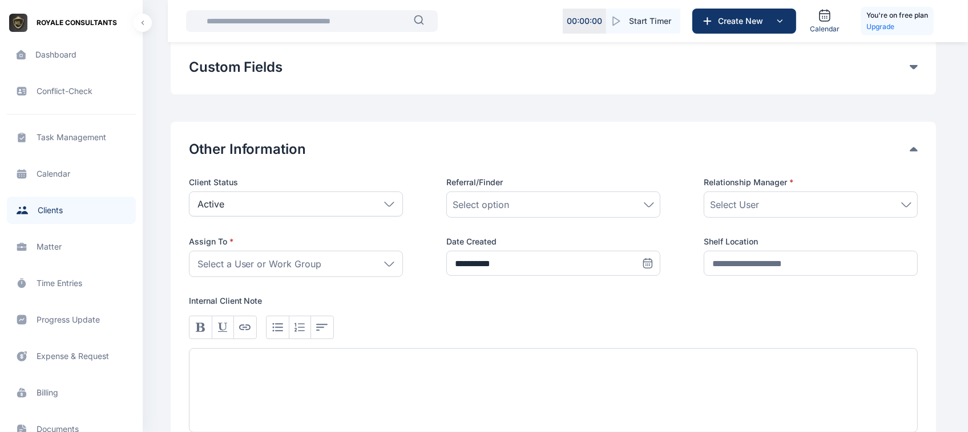
scroll to position [484, 0]
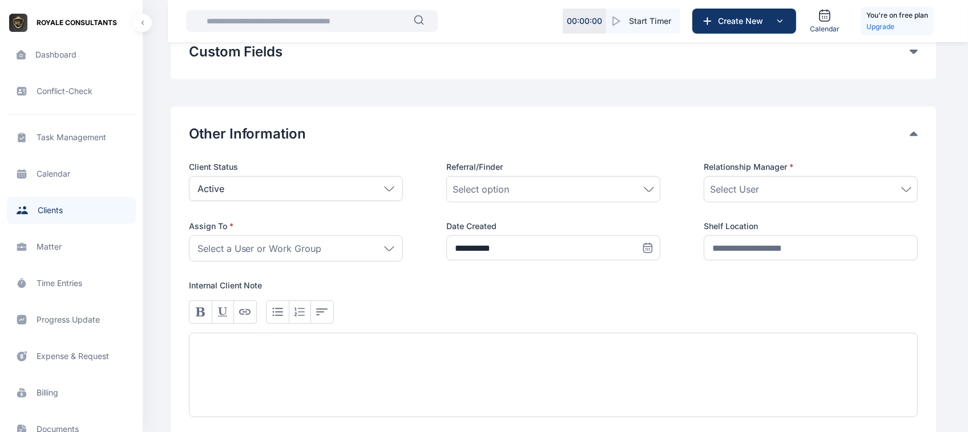
click at [396, 256] on div "Select a User or Work Group" at bounding box center [296, 249] width 214 height 26
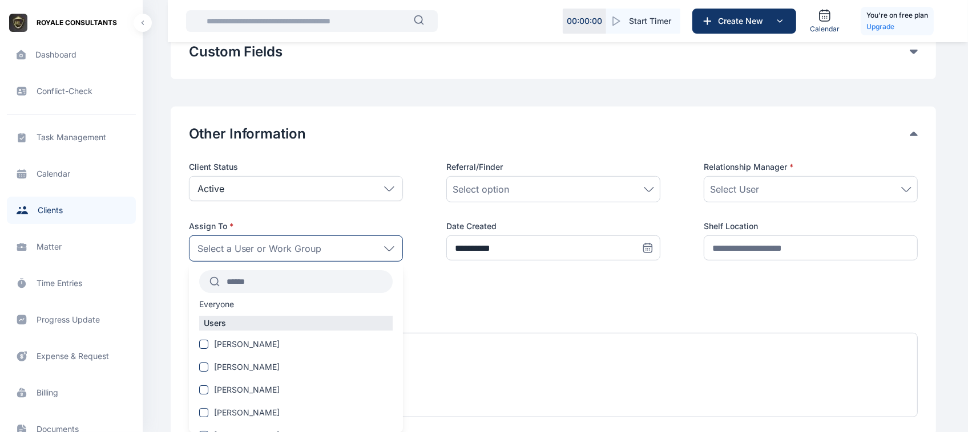
click at [415, 262] on div "**********" at bounding box center [553, 211] width 729 height 100
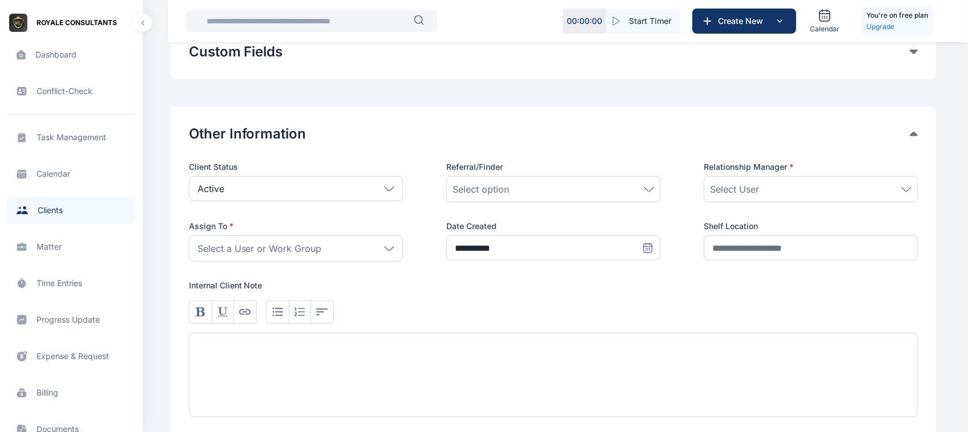
click at [735, 195] on span "Select User" at bounding box center [734, 190] width 49 height 14
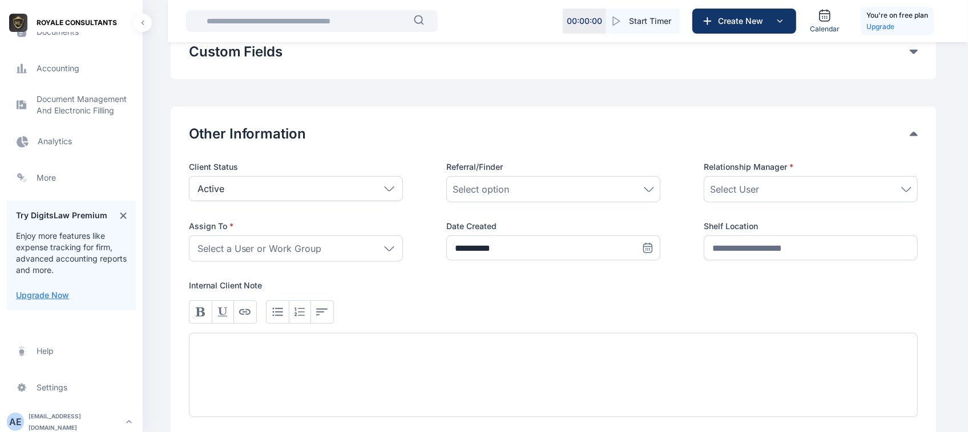
click at [67, 137] on span "Analytics Analytics Analytics" at bounding box center [71, 141] width 129 height 27
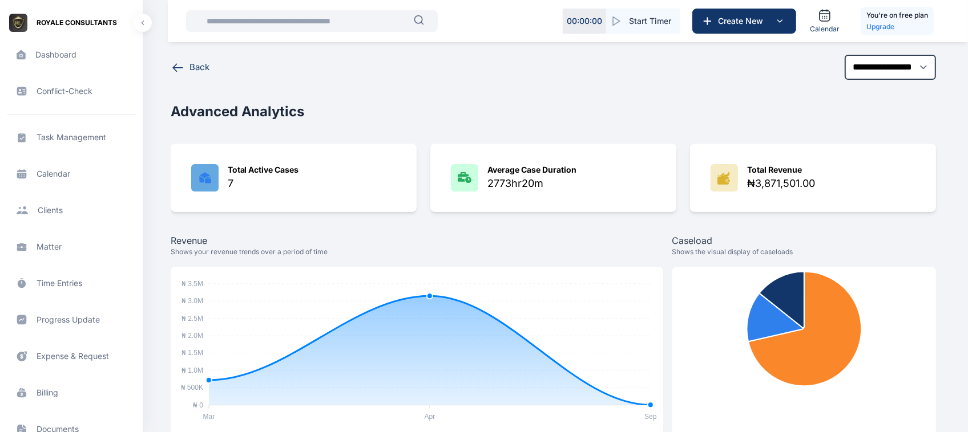
click at [876, 67] on select "**********" at bounding box center [889, 67] width 91 height 25
click at [844, 55] on select "**********" at bounding box center [889, 67] width 91 height 25
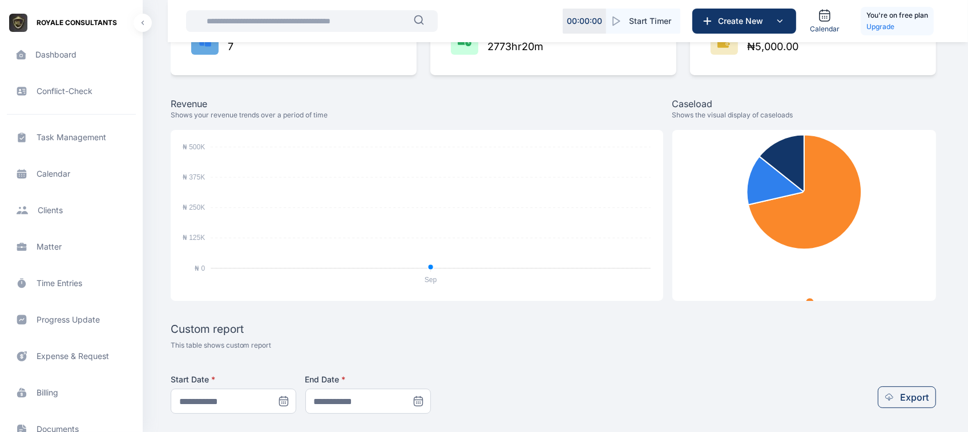
scroll to position [130, 0]
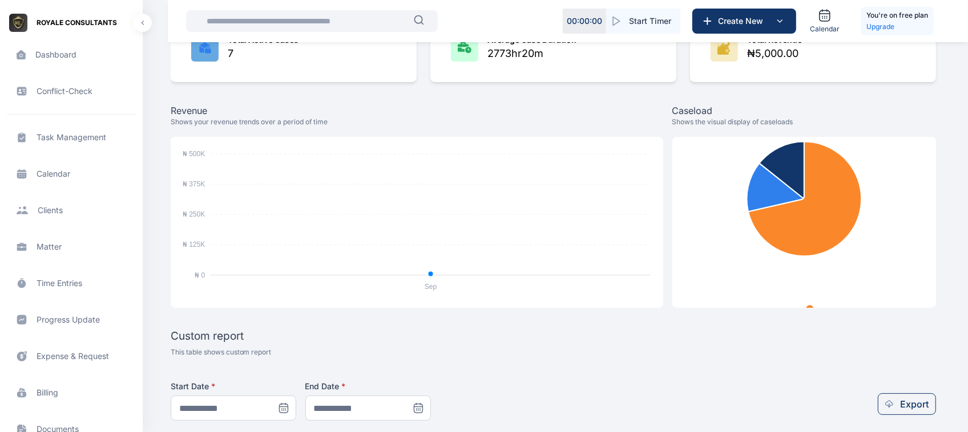
click at [422, 353] on div "Custom report This table shows custom report" at bounding box center [553, 344] width 765 height 27
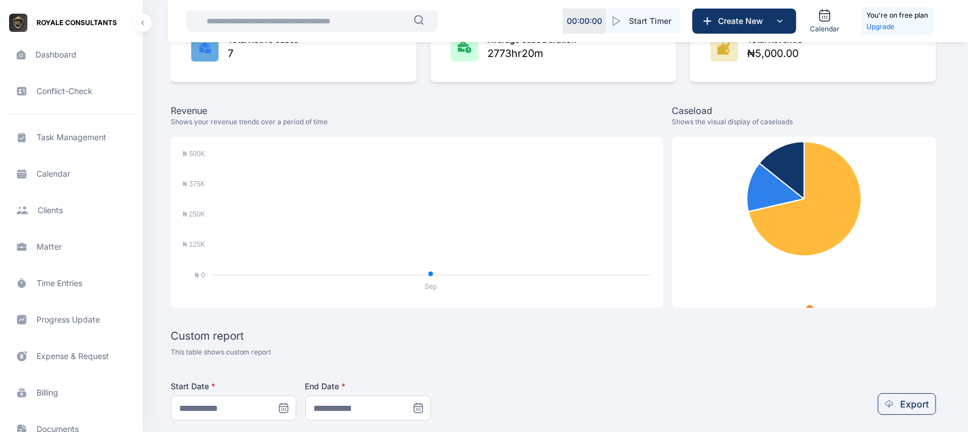
scroll to position [0, 0]
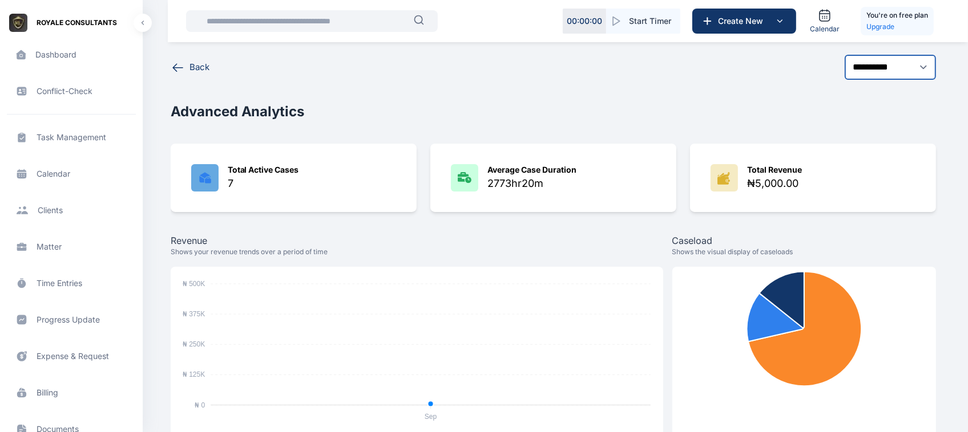
click at [863, 68] on select "**********" at bounding box center [889, 67] width 91 height 25
select select "*********"
click at [844, 55] on select "**********" at bounding box center [889, 67] width 91 height 25
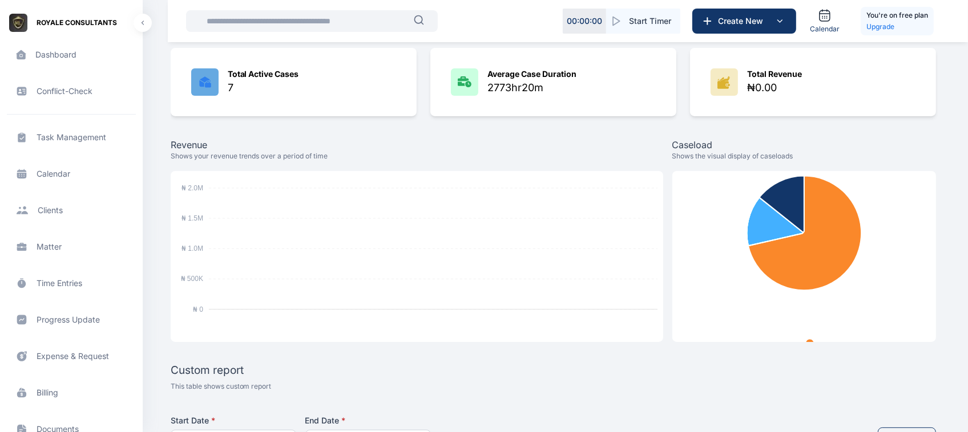
scroll to position [95, 0]
